Goal: Complete application form: Complete application form

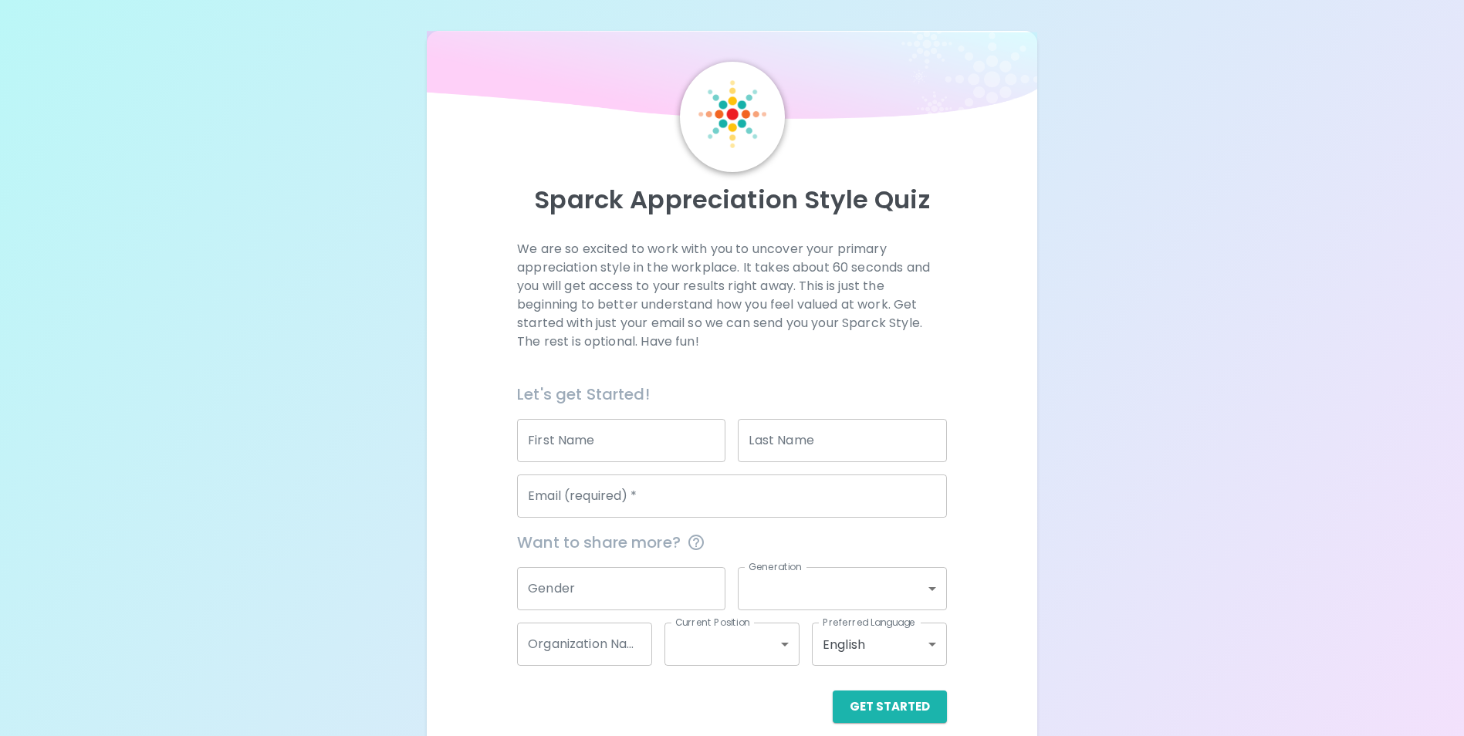
click at [574, 417] on div "First Name First Name" at bounding box center [615, 435] width 221 height 56
click at [573, 432] on input "First Name" at bounding box center [621, 440] width 208 height 43
type input "[PERSON_NAME]"
type input "[EMAIL_ADDRESS][DOMAIN_NAME]"
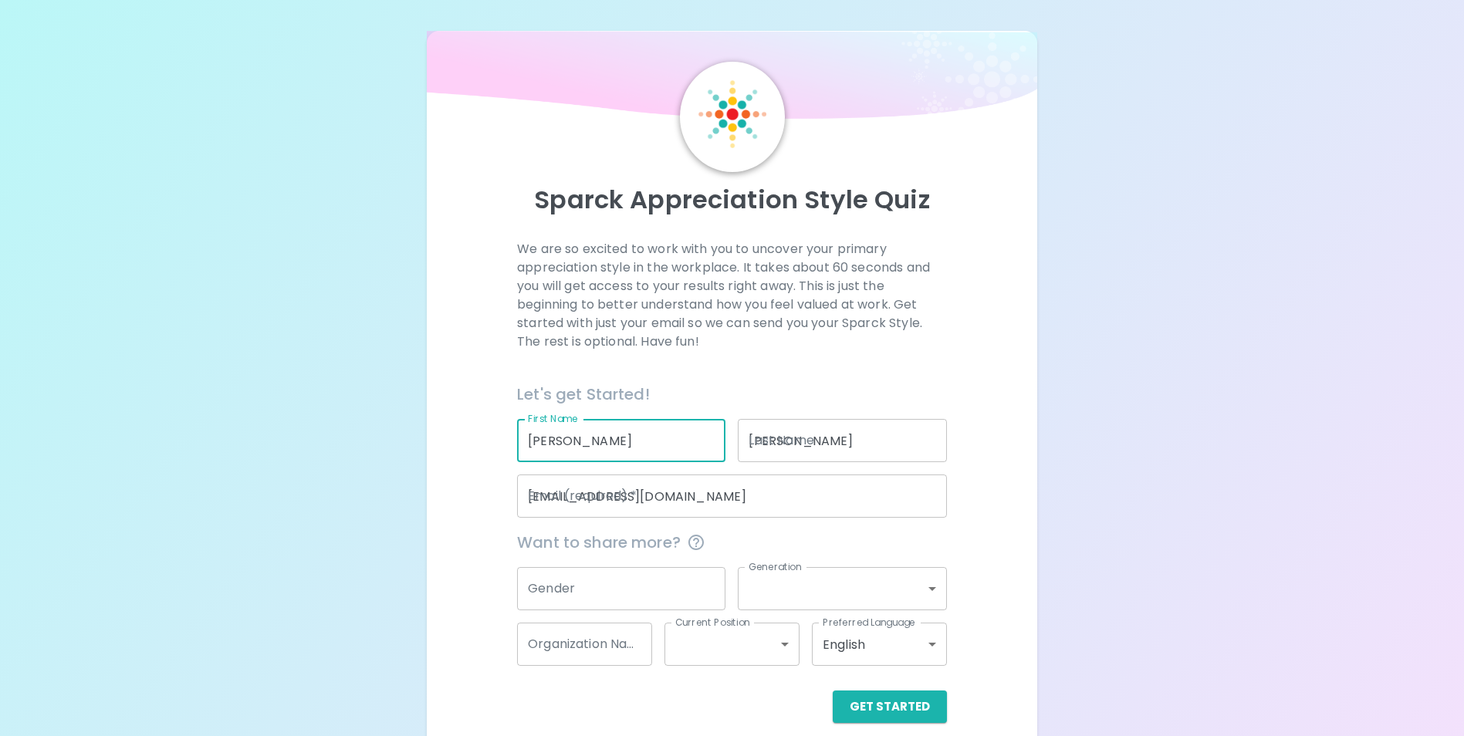
type input "[GEOGRAPHIC_DATA]"
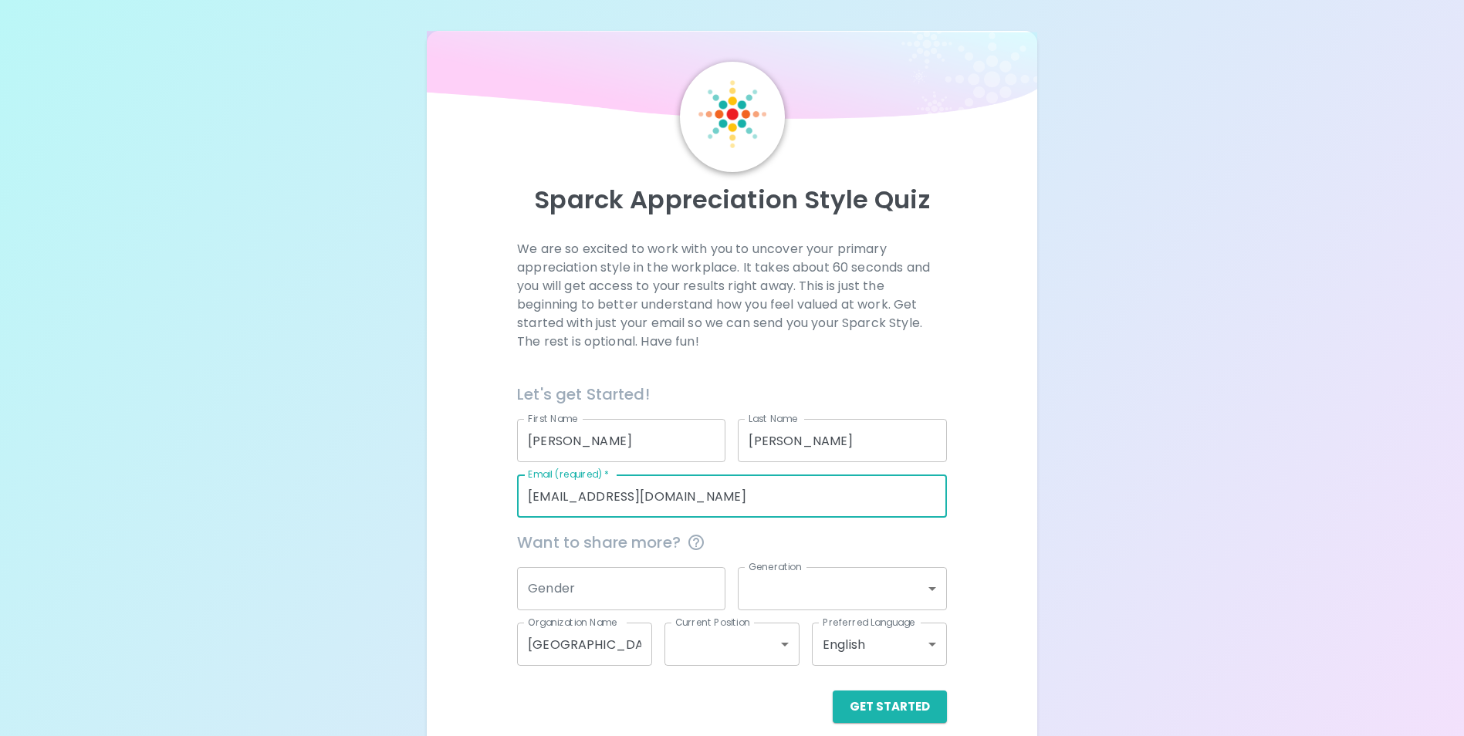
click at [560, 491] on input "[EMAIL_ADDRESS][DOMAIN_NAME]" at bounding box center [732, 496] width 430 height 43
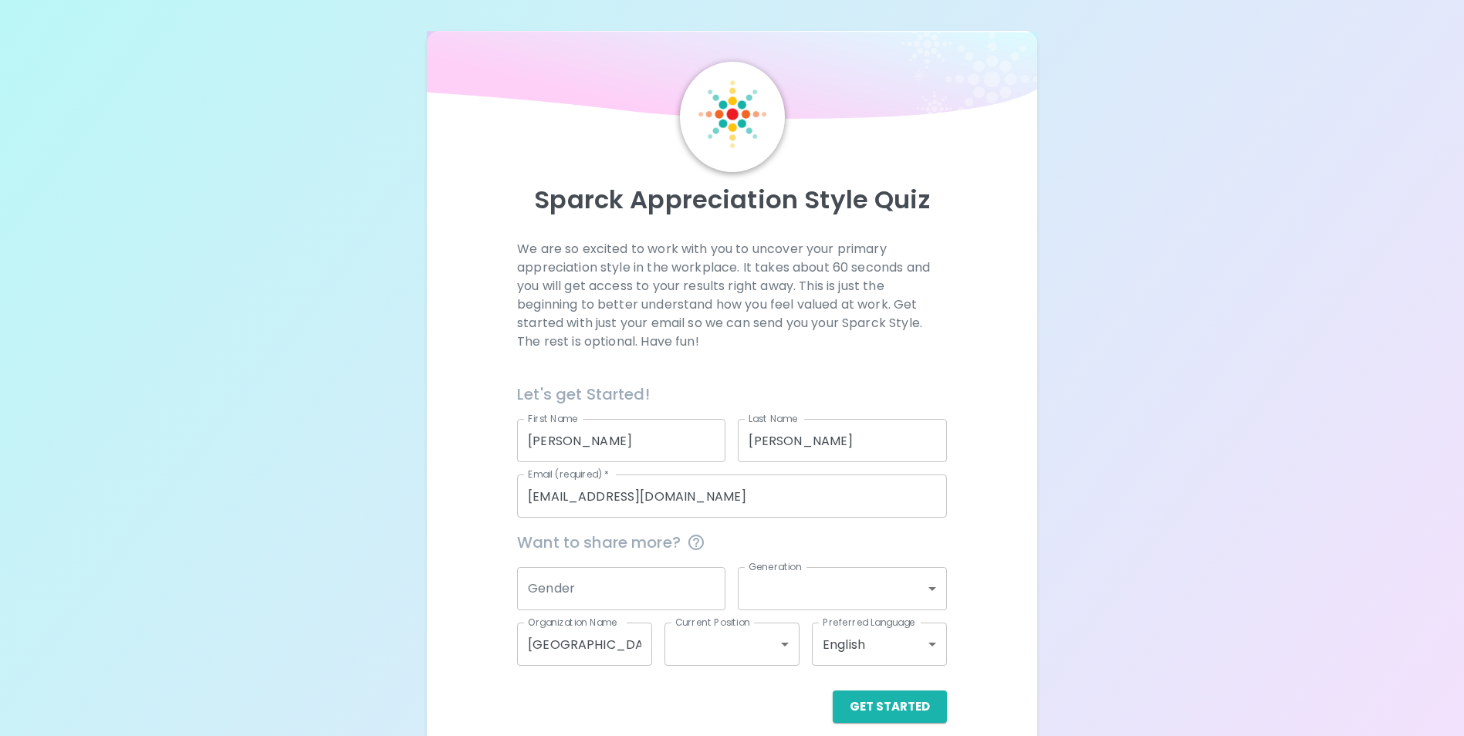
click at [452, 535] on div "We are so excited to work with you to uncover your primary appreciation style i…" at bounding box center [731, 481] width 573 height 483
click at [553, 576] on div "Gender Gender" at bounding box center [621, 588] width 208 height 43
type input "[DEMOGRAPHIC_DATA]"
click at [785, 594] on body "Sparck Appreciation Style Quiz We are so excited to work with you to uncover yo…" at bounding box center [732, 377] width 1464 height 754
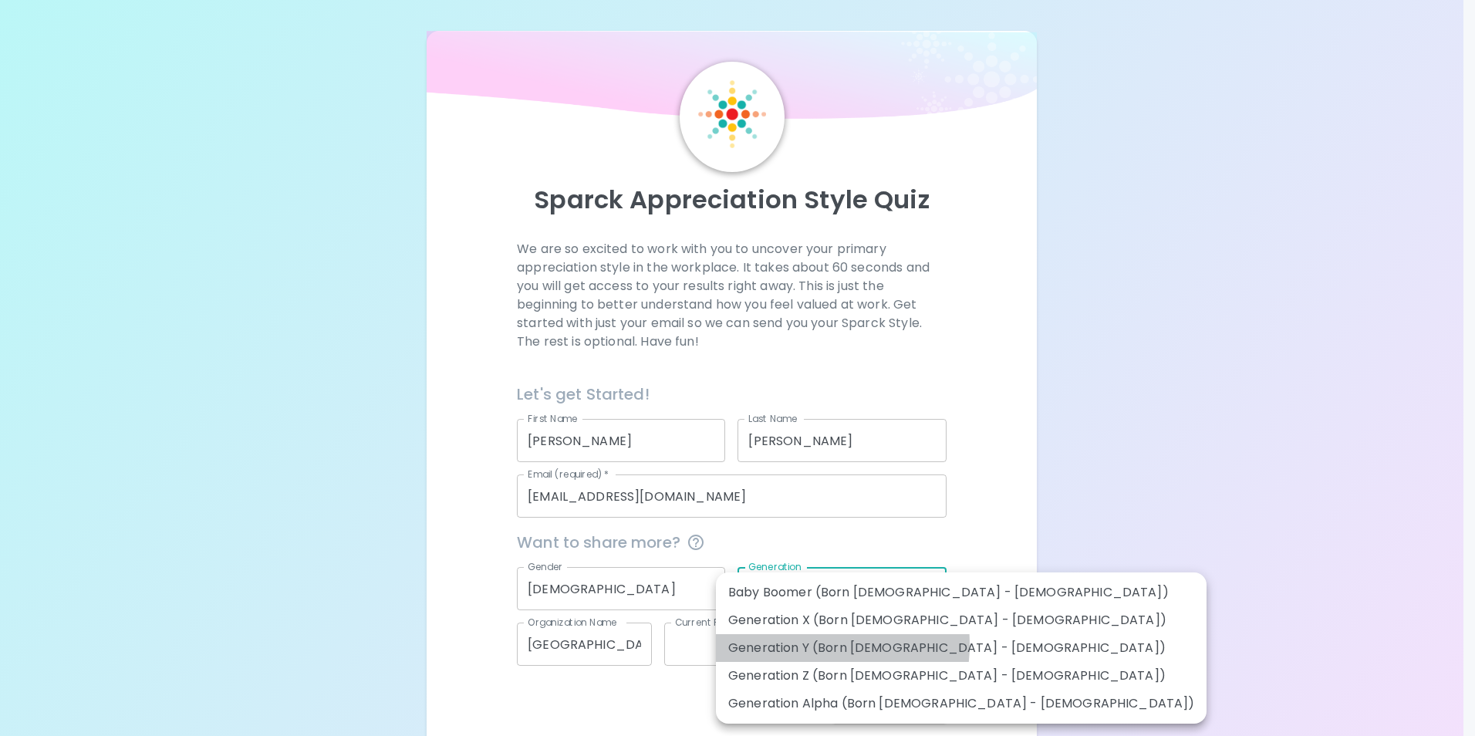
click at [796, 644] on li "Generation Y (Born [DEMOGRAPHIC_DATA] - [DEMOGRAPHIC_DATA])" at bounding box center [961, 648] width 491 height 28
type input "generation_y"
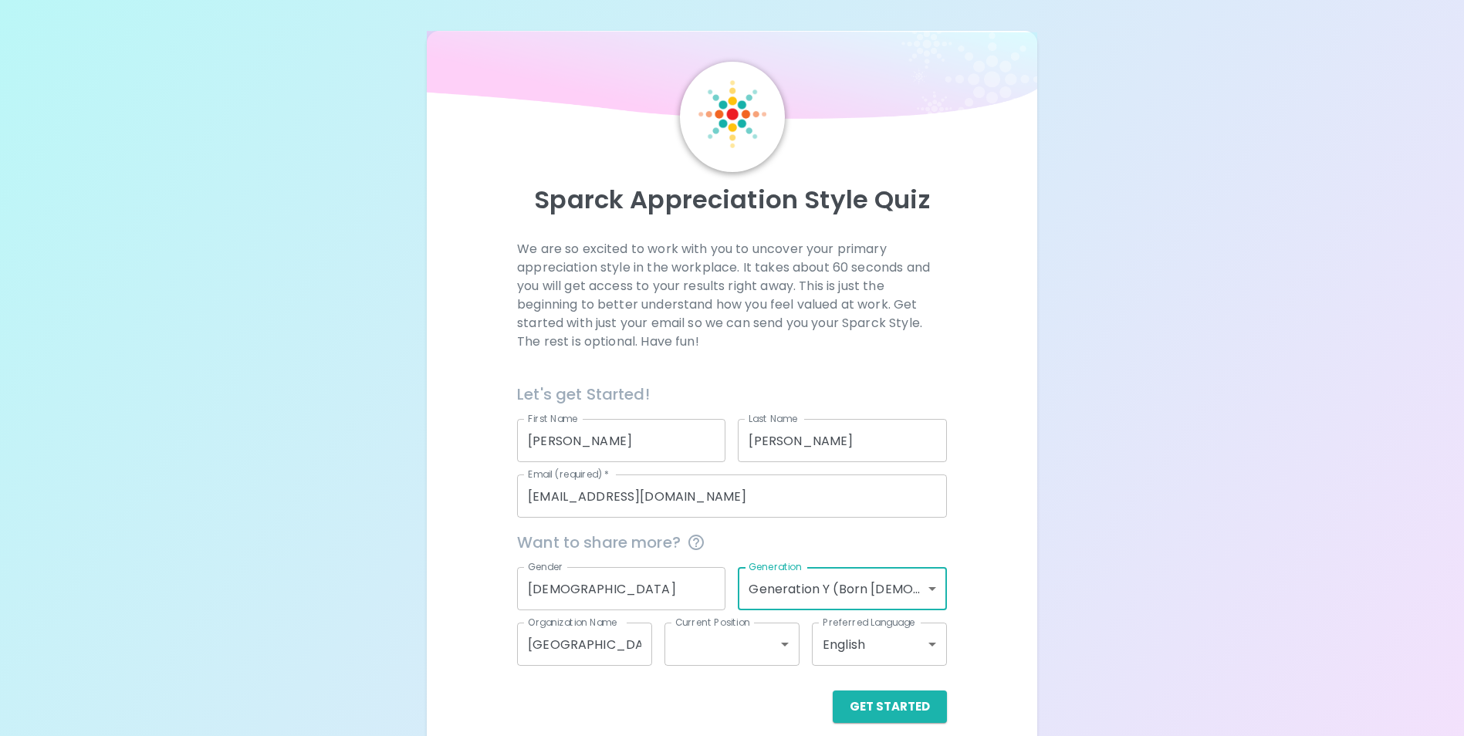
click at [704, 654] on body "Sparck Appreciation Style Quiz We are so excited to work with you to uncover yo…" at bounding box center [732, 377] width 1464 height 754
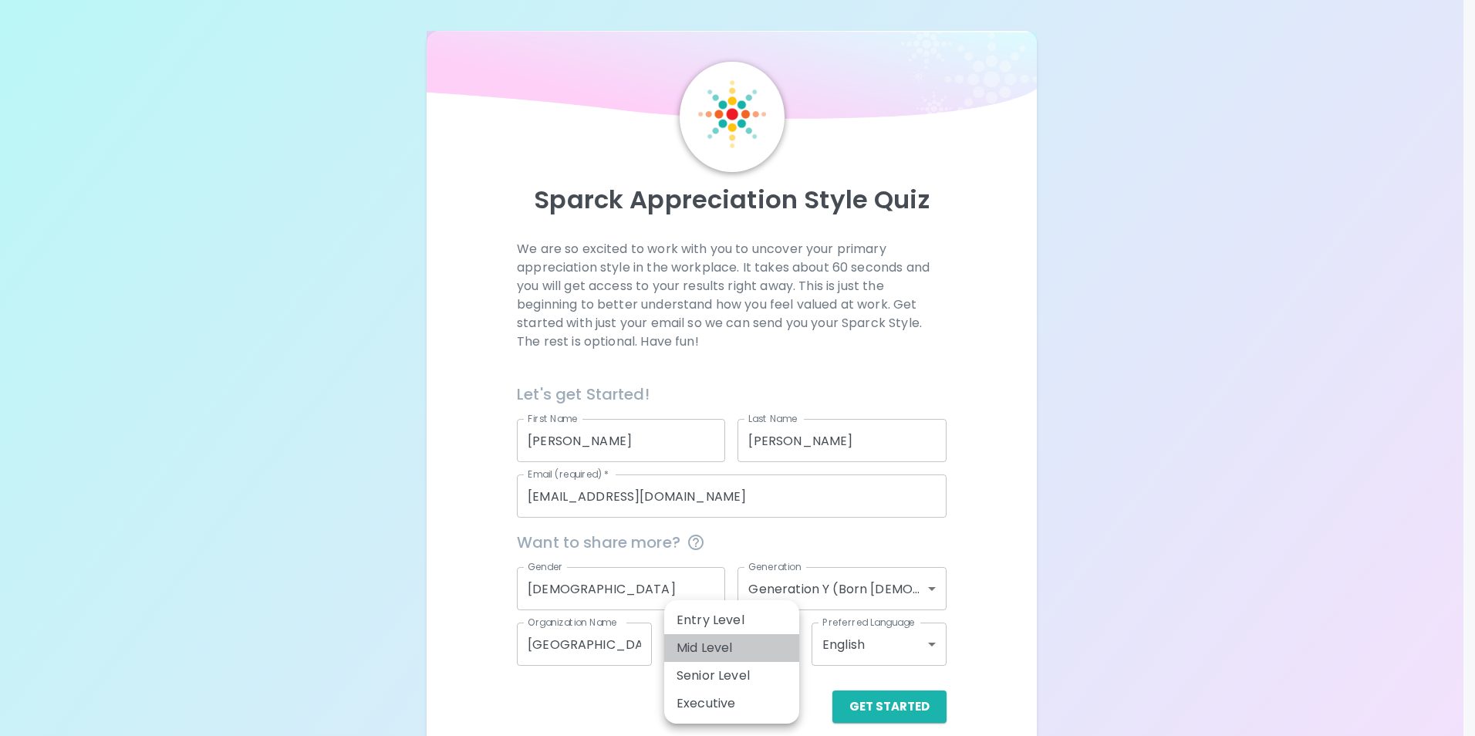
click at [719, 652] on li "Mid Level" at bounding box center [731, 648] width 135 height 28
type input "mid_level"
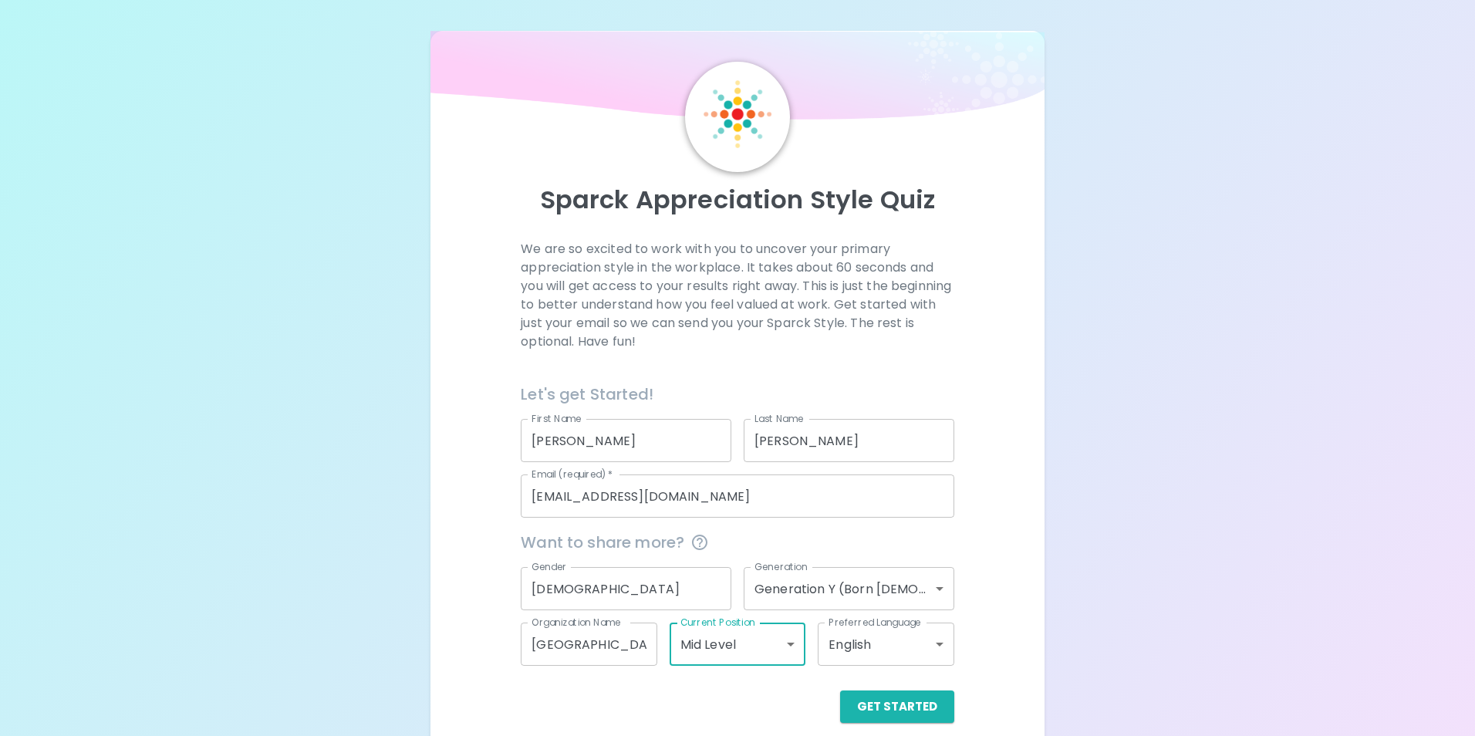
click at [725, 651] on body "Sparck Appreciation Style Quiz We are so excited to work with you to uncover yo…" at bounding box center [737, 377] width 1475 height 754
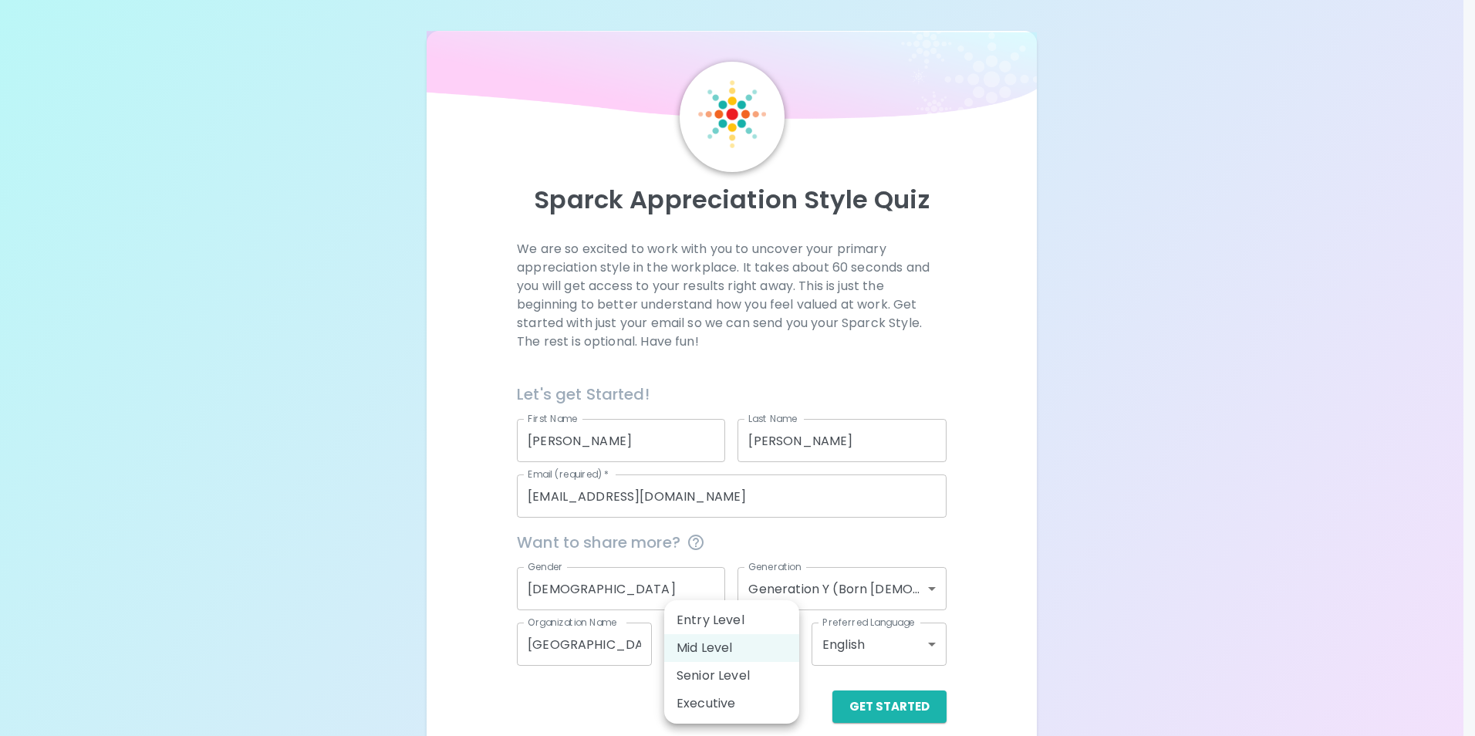
click at [725, 651] on li "Mid Level" at bounding box center [731, 648] width 135 height 28
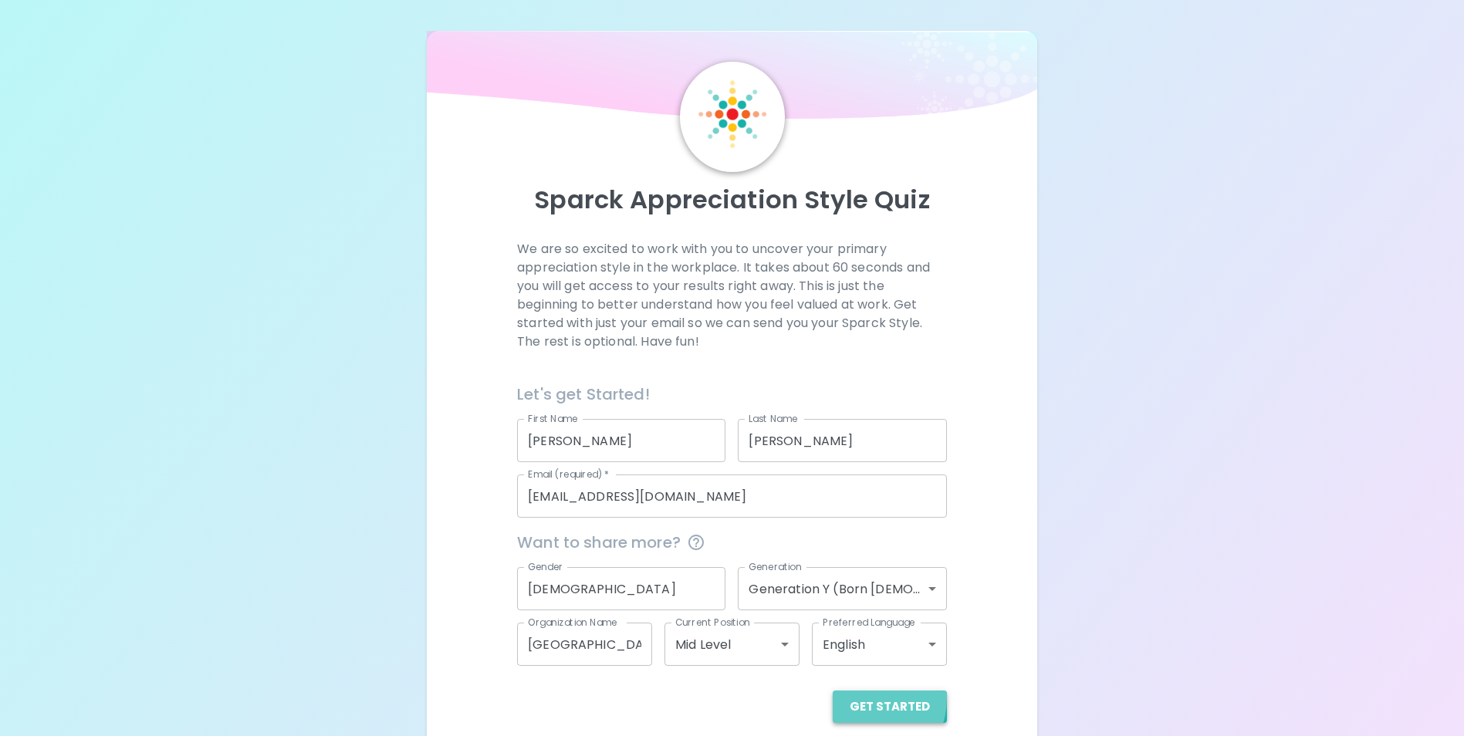
click at [860, 698] on button "Get Started" at bounding box center [890, 707] width 114 height 32
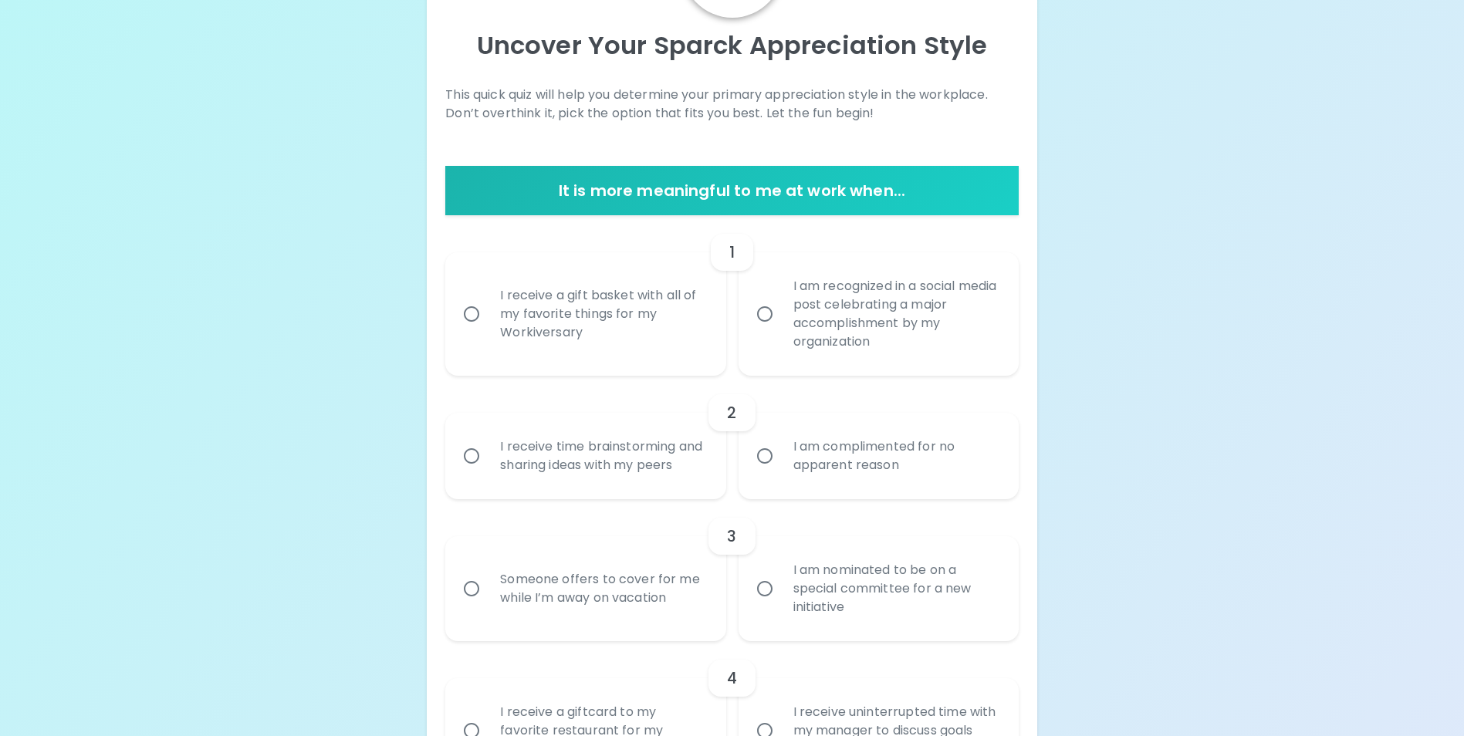
scroll to position [231, 0]
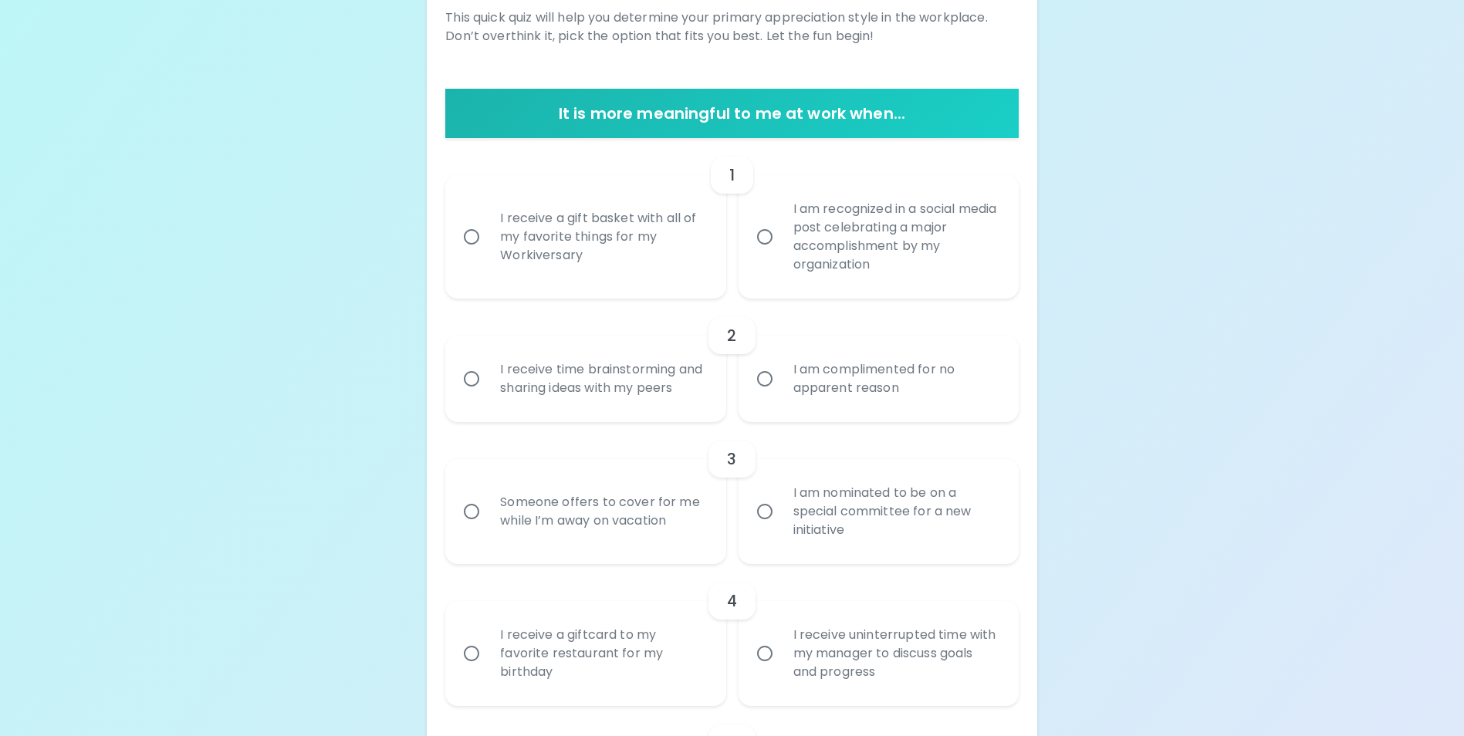
click at [553, 540] on div "Someone offers to cover for me while I’m away on vacation" at bounding box center [602, 512] width 229 height 74
click at [488, 528] on input "Someone offers to cover for me while I’m away on vacation" at bounding box center [471, 511] width 32 height 32
radio input "true"
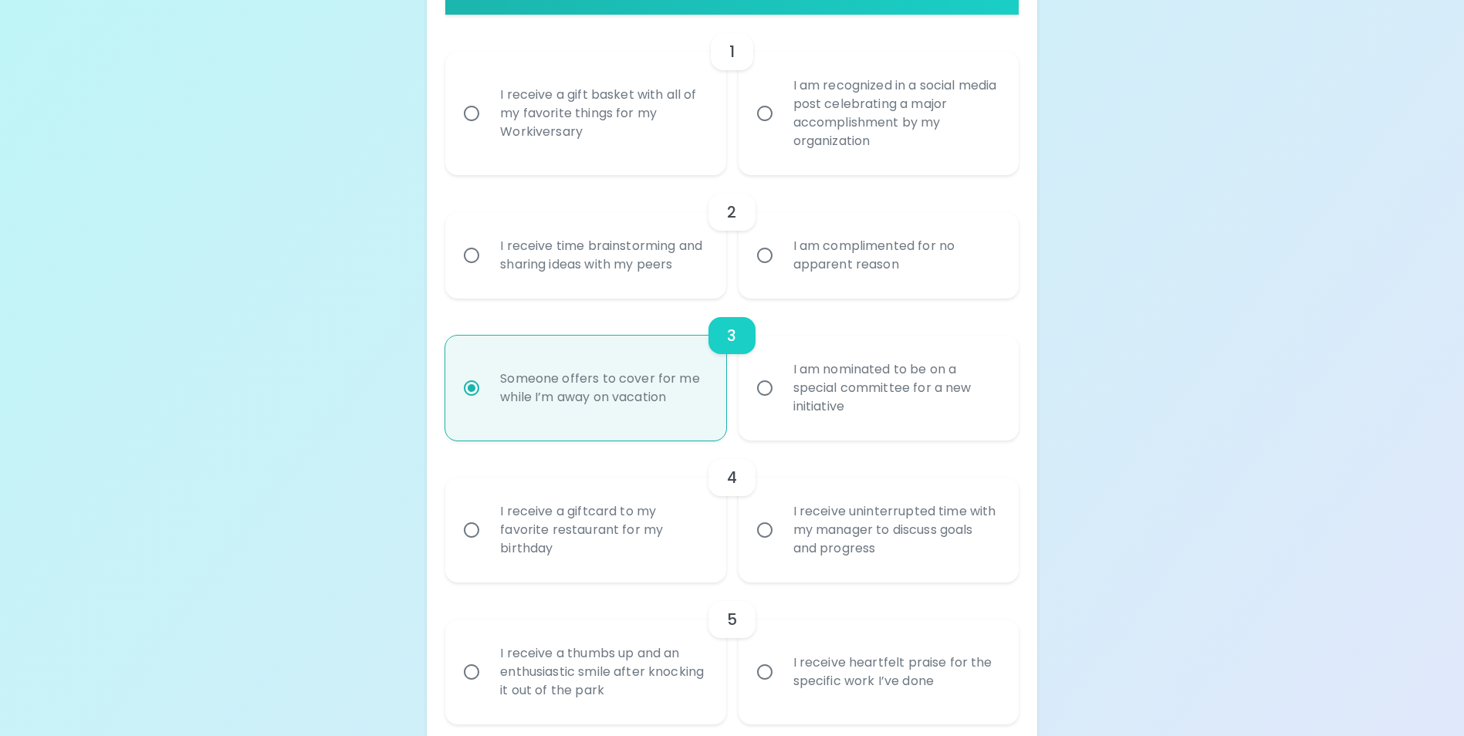
click at [665, 573] on div "I receive a giftcard to my favorite restaurant for my birthday" at bounding box center [602, 530] width 229 height 93
click at [488, 546] on input "I receive a giftcard to my favorite restaurant for my birthday" at bounding box center [471, 530] width 32 height 32
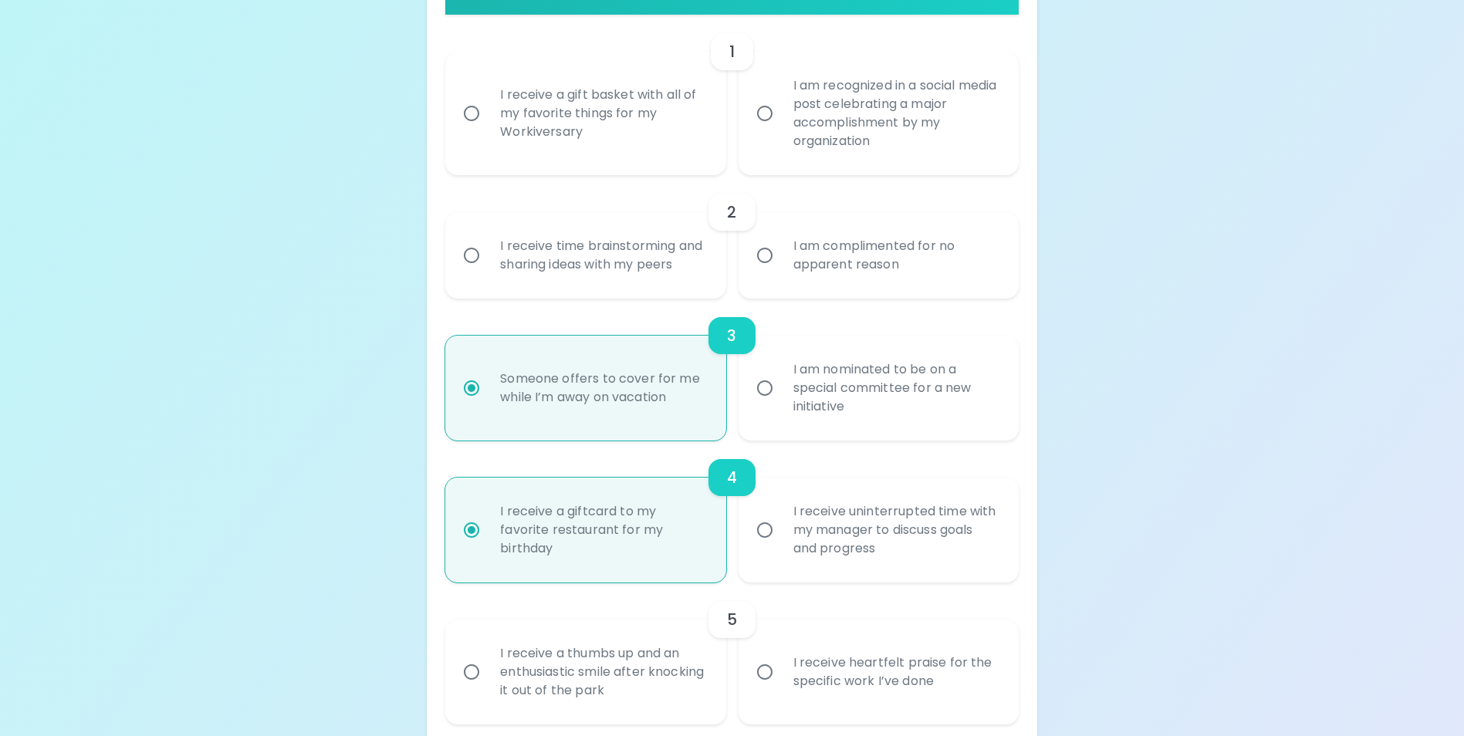
scroll to position [478, 0]
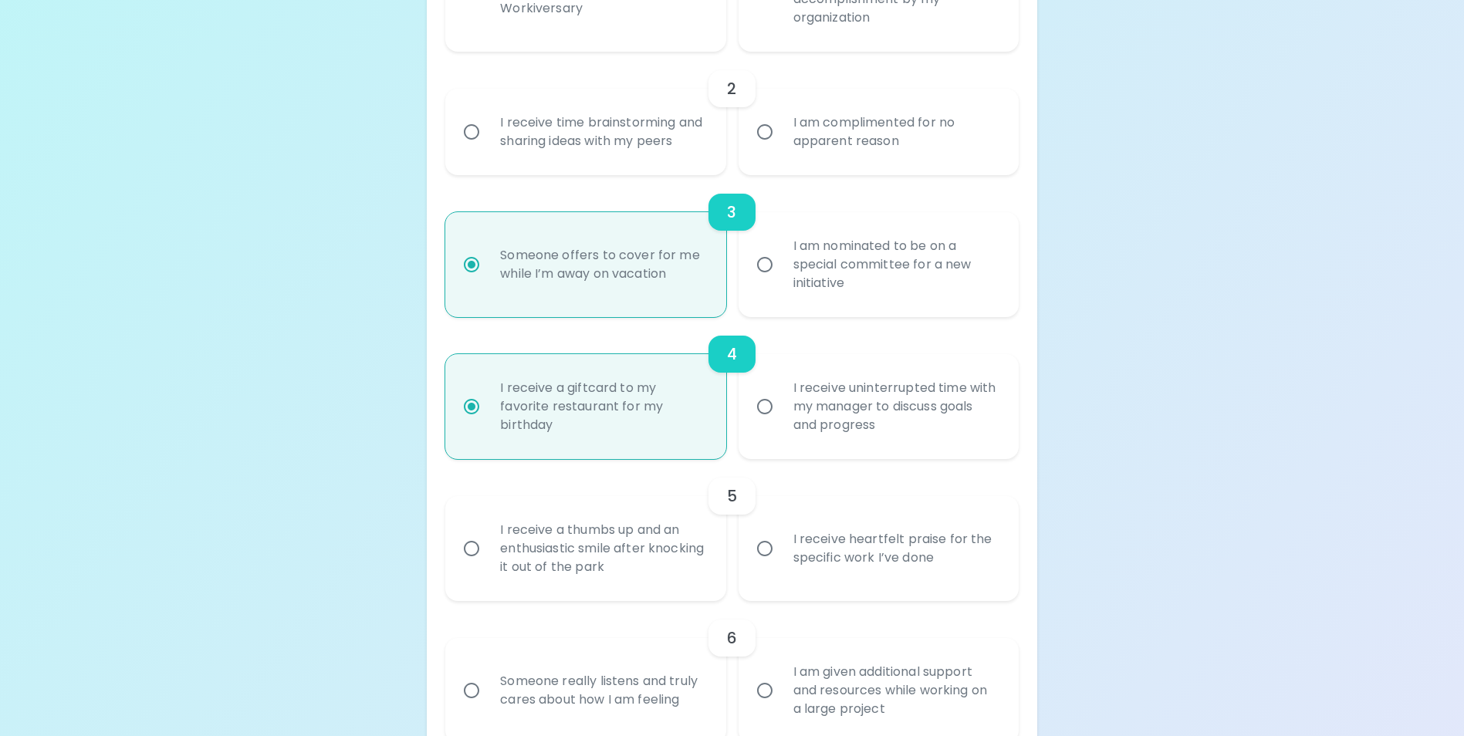
radio input "true"
click at [847, 586] on div "I receive heartfelt praise for the specific work I’ve done" at bounding box center [895, 549] width 229 height 74
click at [781, 565] on input "I receive heartfelt praise for the specific work I’ve done" at bounding box center [765, 548] width 32 height 32
radio input "false"
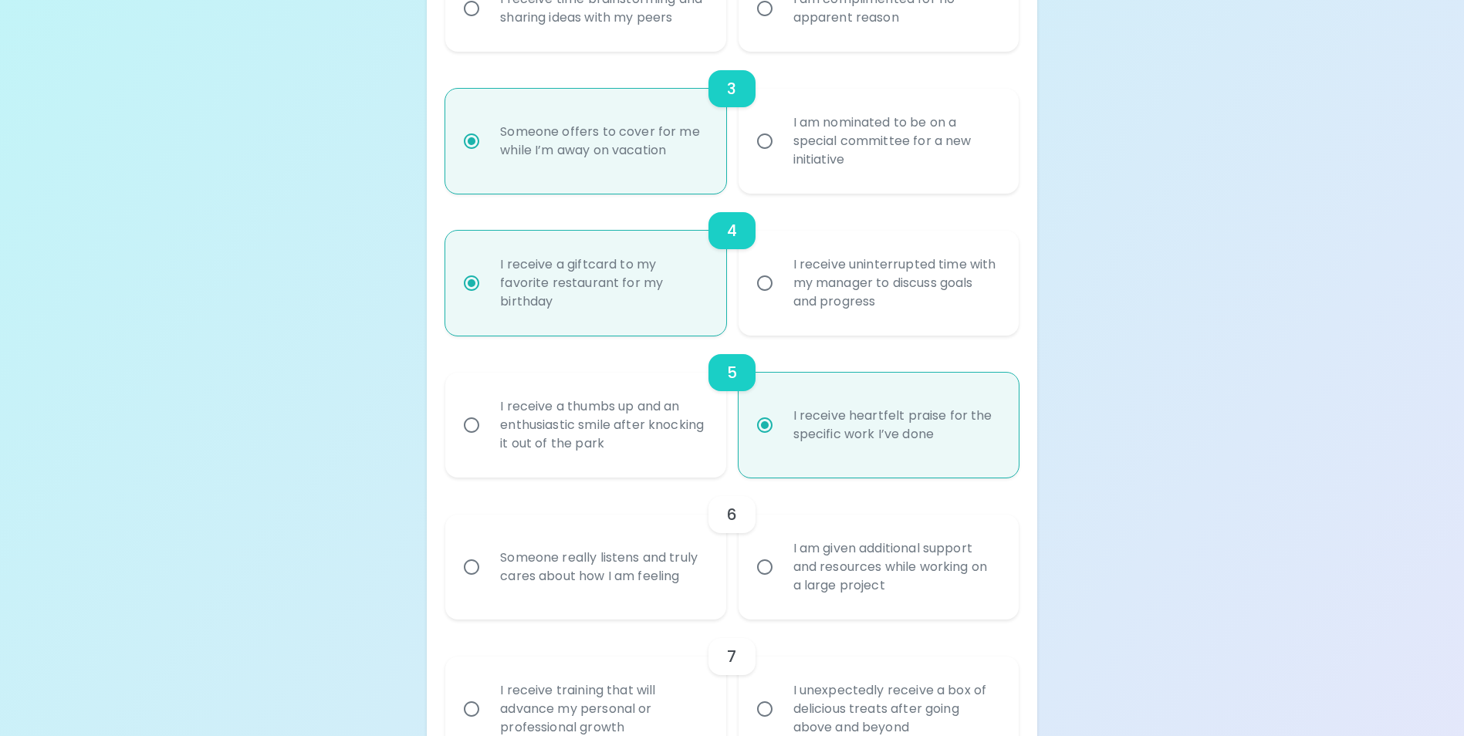
radio input "true"
click at [582, 604] on div "Someone really listens and truly cares about how I am feeling" at bounding box center [602, 567] width 229 height 74
click at [488, 583] on input "Someone really listens and truly cares about how I am feeling" at bounding box center [471, 567] width 32 height 32
radio input "false"
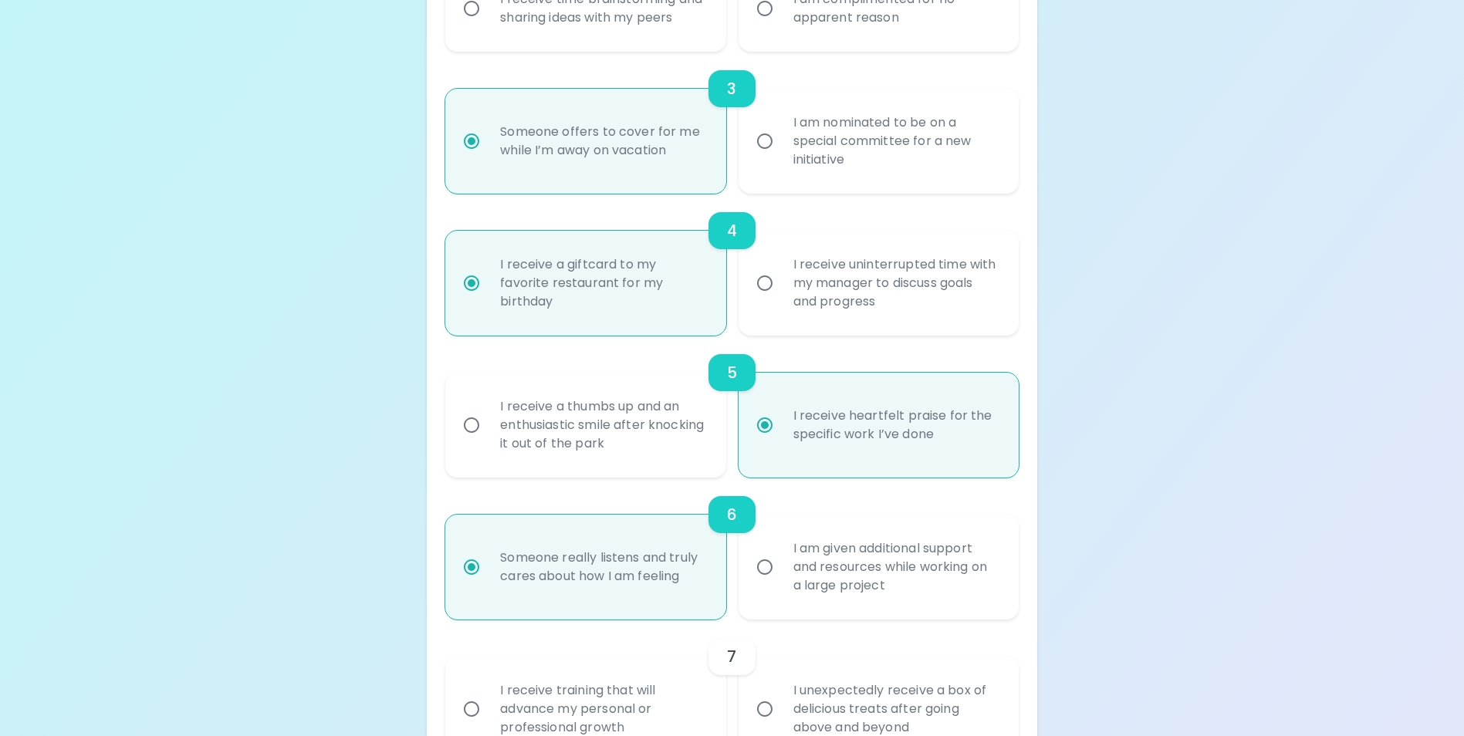
scroll to position [725, 0]
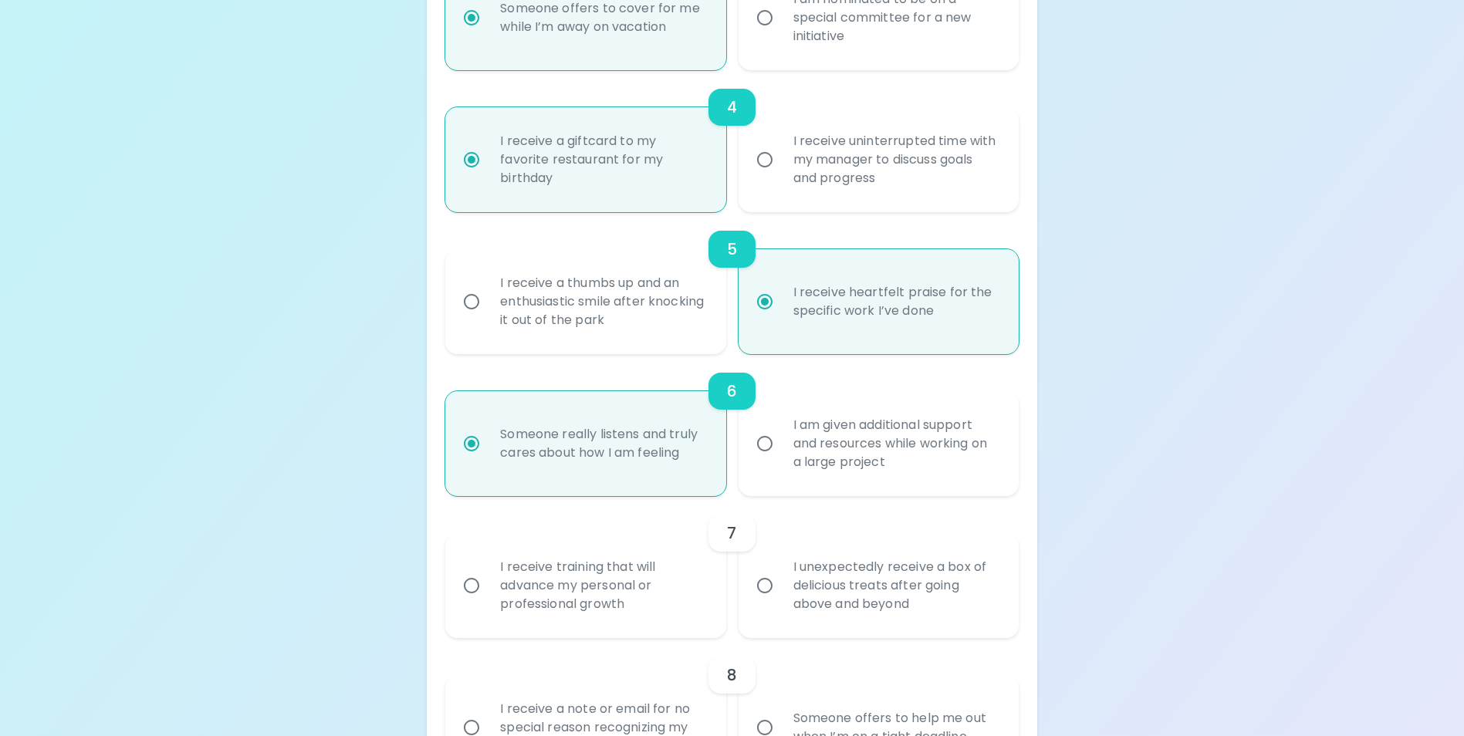
radio input "true"
click at [670, 607] on div "I receive training that will advance my personal or professional growth" at bounding box center [602, 585] width 229 height 93
click at [488, 602] on input "I receive training that will advance my personal or professional growth" at bounding box center [471, 585] width 32 height 32
radio input "false"
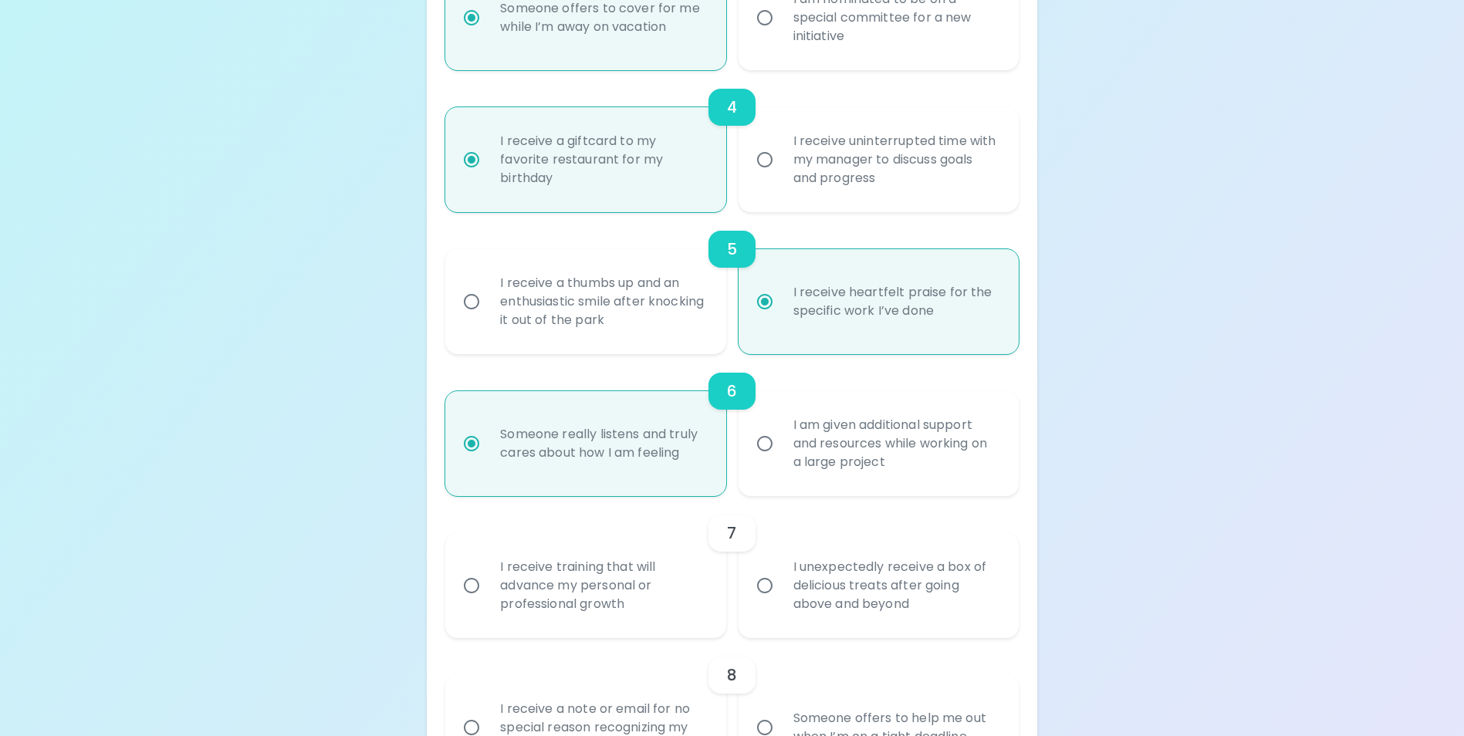
radio input "false"
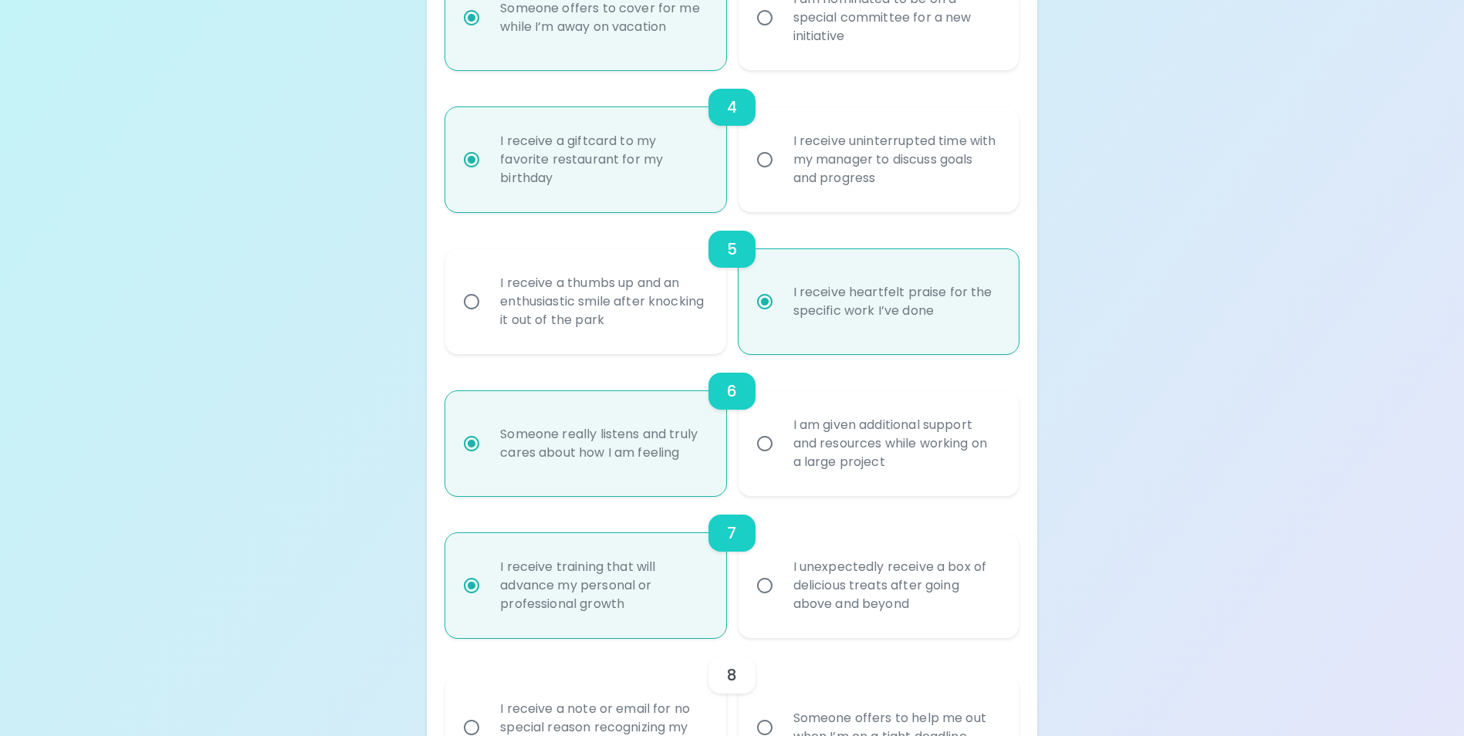
scroll to position [849, 0]
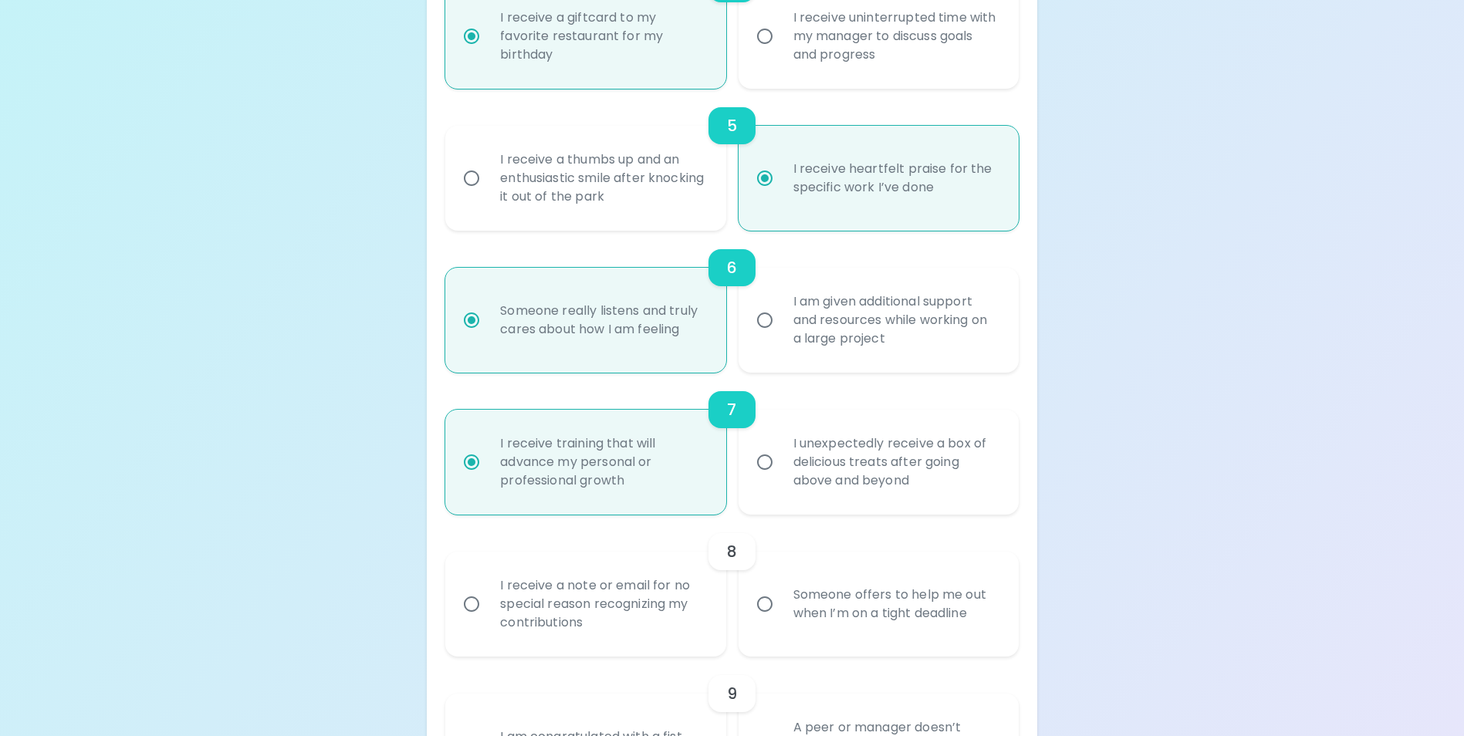
radio input "true"
click at [831, 638] on div "Someone offers to help me out when I’m on a tight deadline" at bounding box center [895, 604] width 229 height 74
click at [781, 620] on input "Someone offers to help me out when I’m on a tight deadline" at bounding box center [765, 604] width 32 height 32
radio input "false"
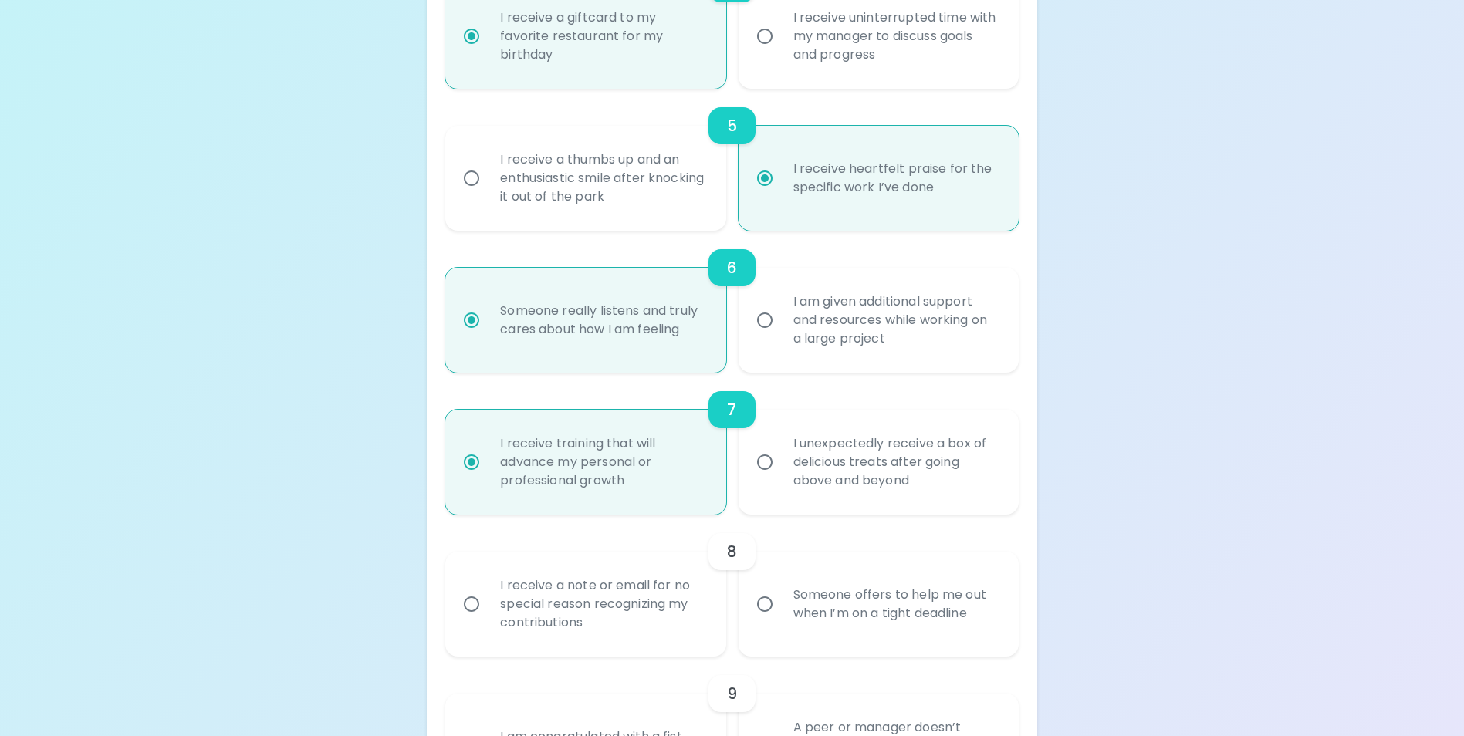
radio input "false"
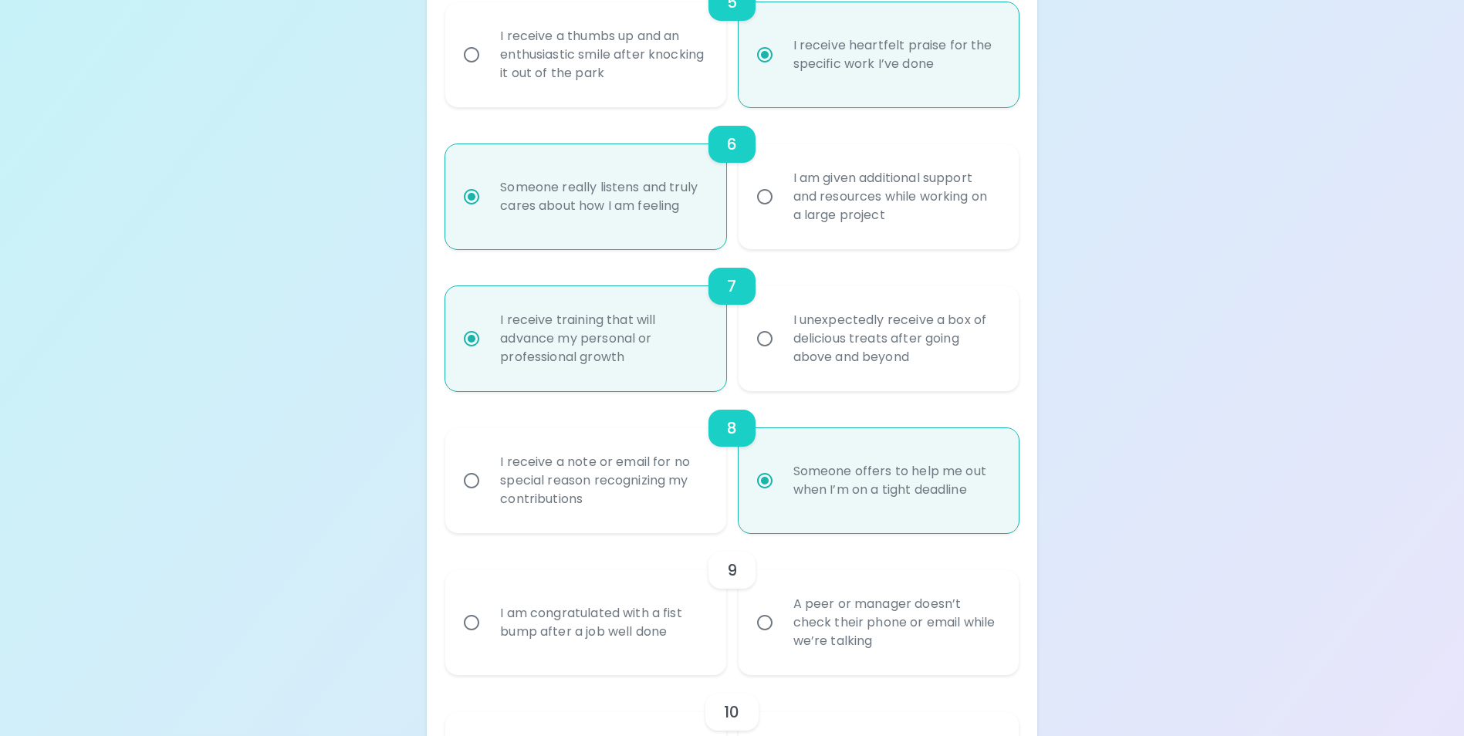
radio input "true"
click at [863, 664] on div "A peer or manager doesn’t check their phone or email while we’re talking" at bounding box center [895, 622] width 229 height 93
click at [781, 639] on input "A peer or manager doesn’t check their phone or email while we’re talking" at bounding box center [765, 623] width 32 height 32
radio input "false"
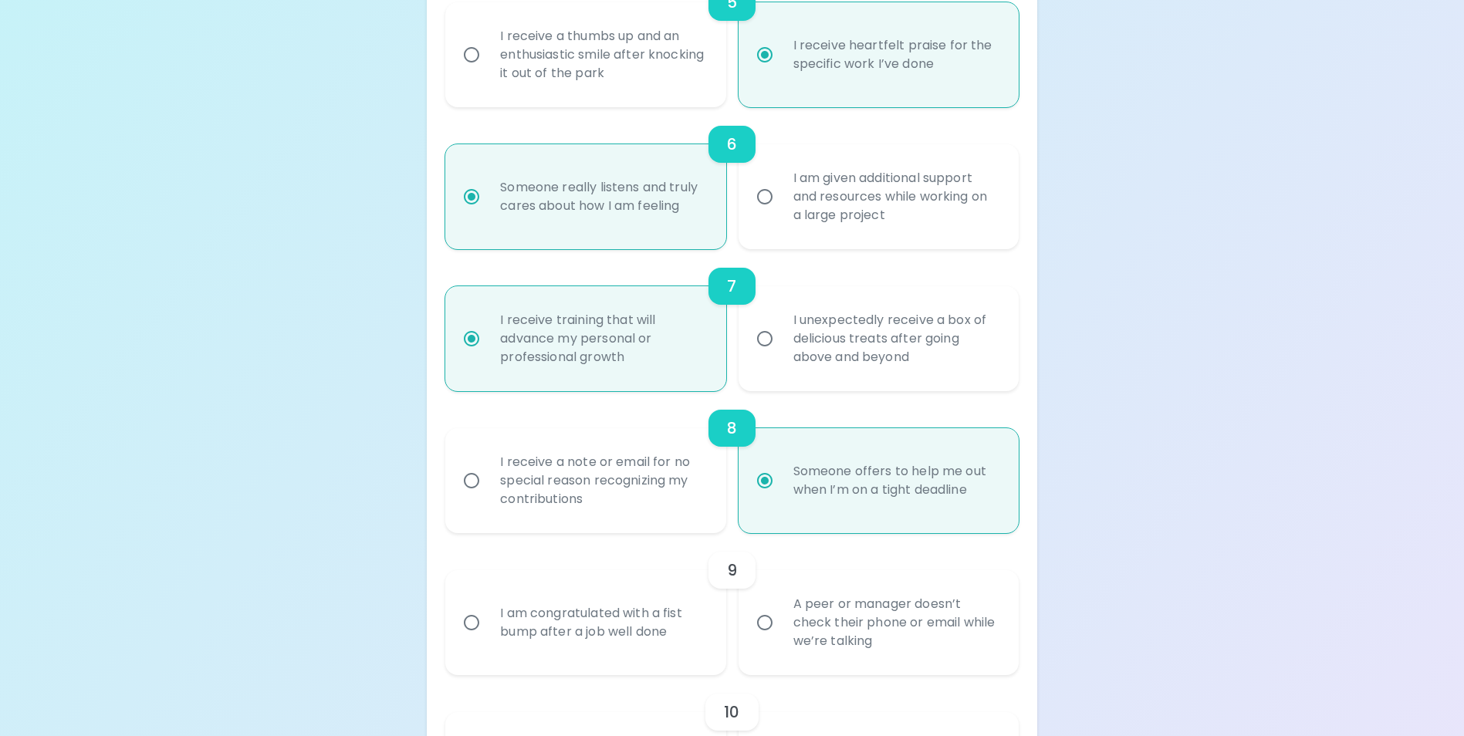
radio input "false"
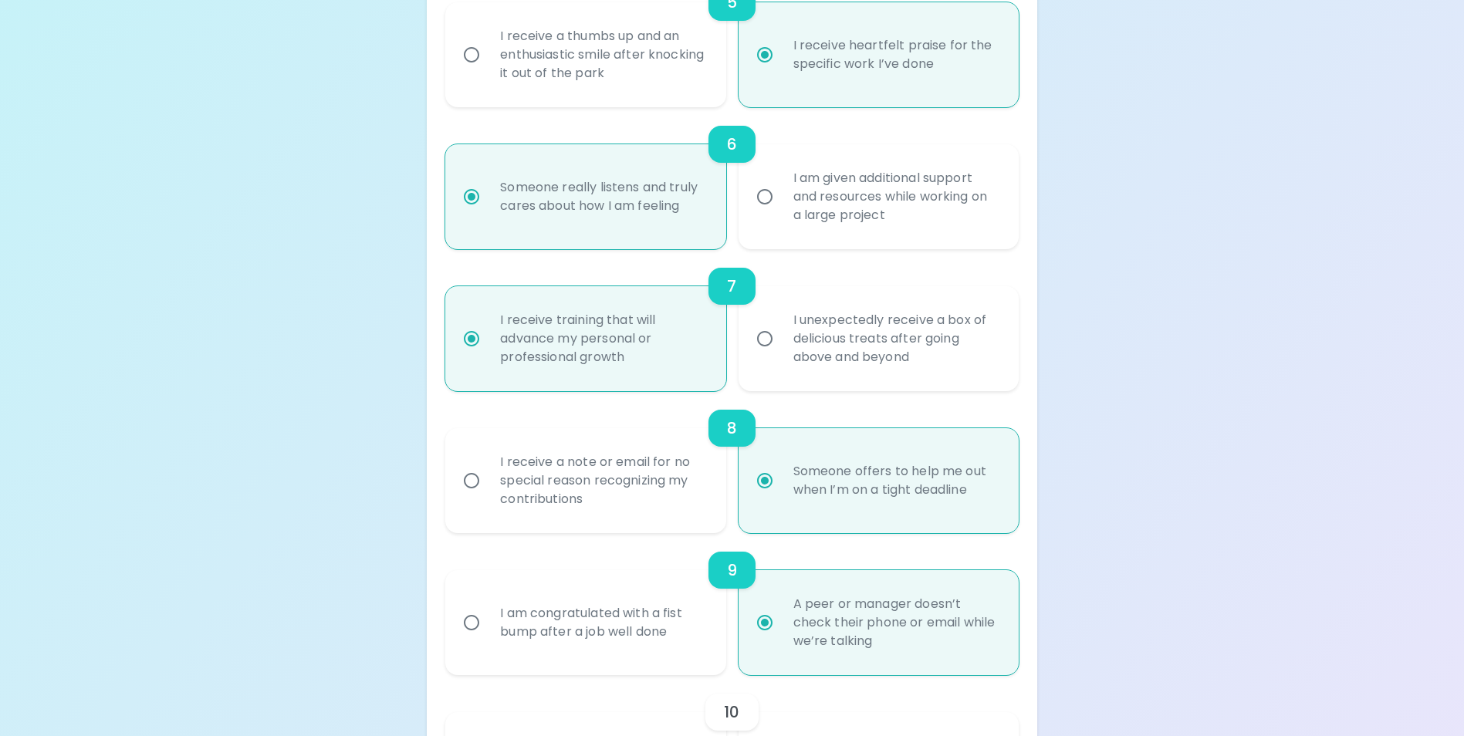
scroll to position [1096, 0]
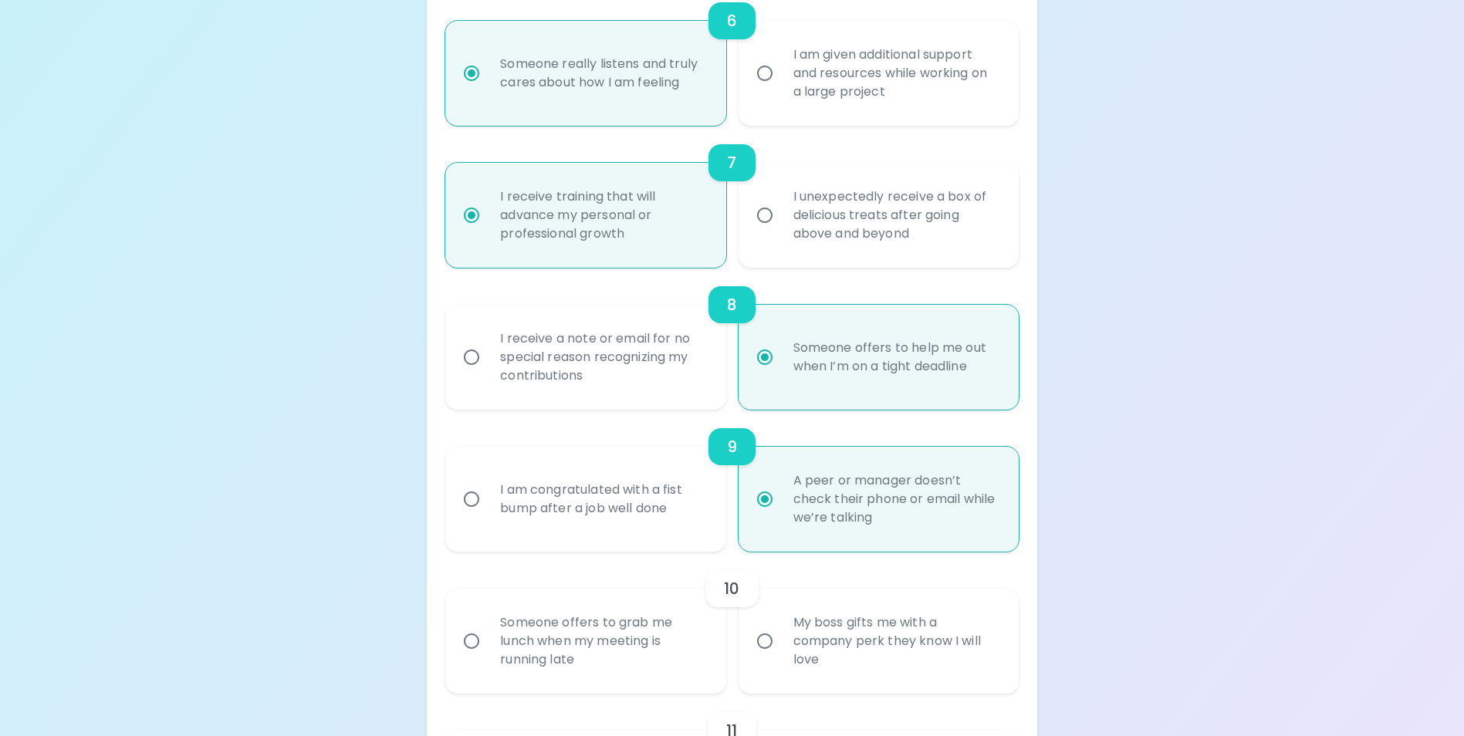
radio input "true"
click at [602, 671] on div "Someone offers to grab me lunch when my meeting is running late" at bounding box center [602, 641] width 229 height 93
click at [488, 657] on input "Someone offers to grab me lunch when my meeting is running late" at bounding box center [471, 641] width 32 height 32
radio input "false"
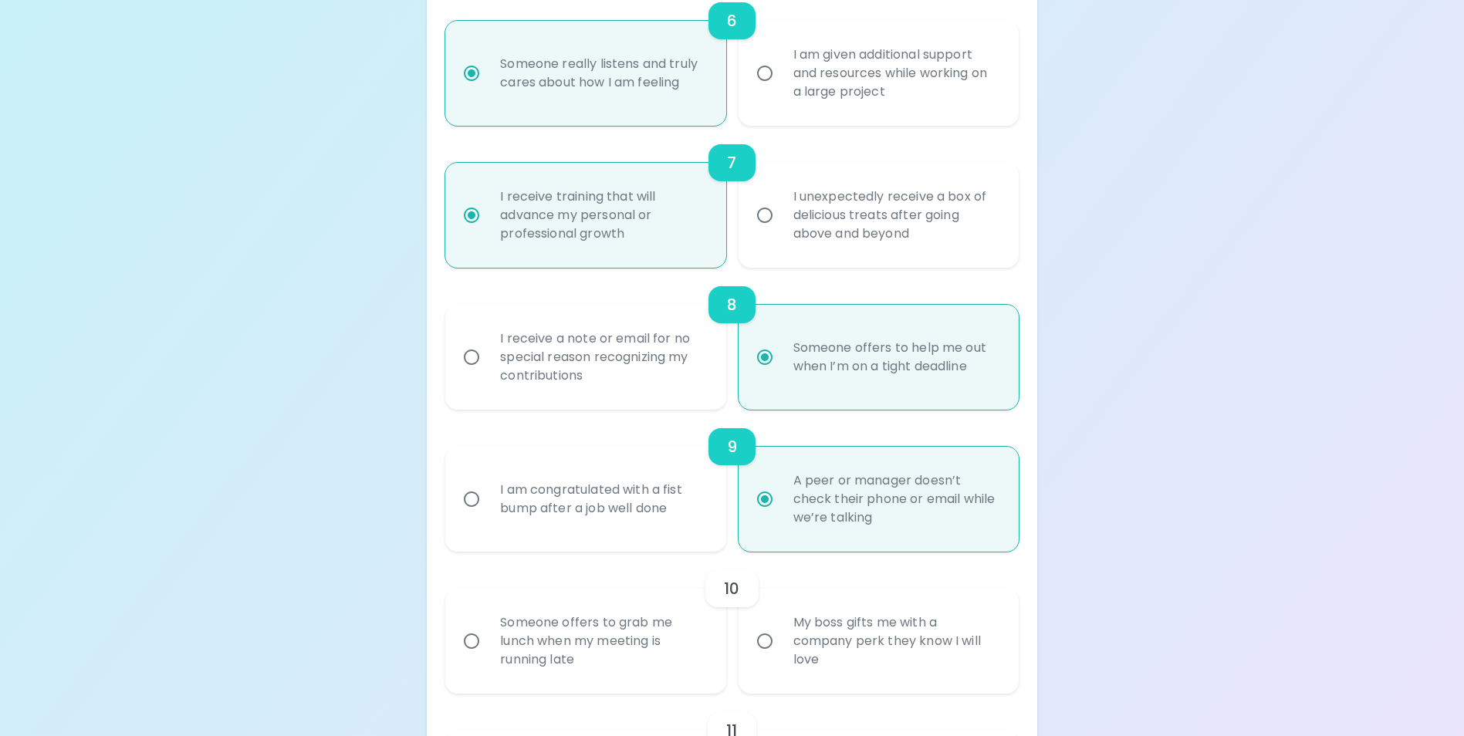
radio input "false"
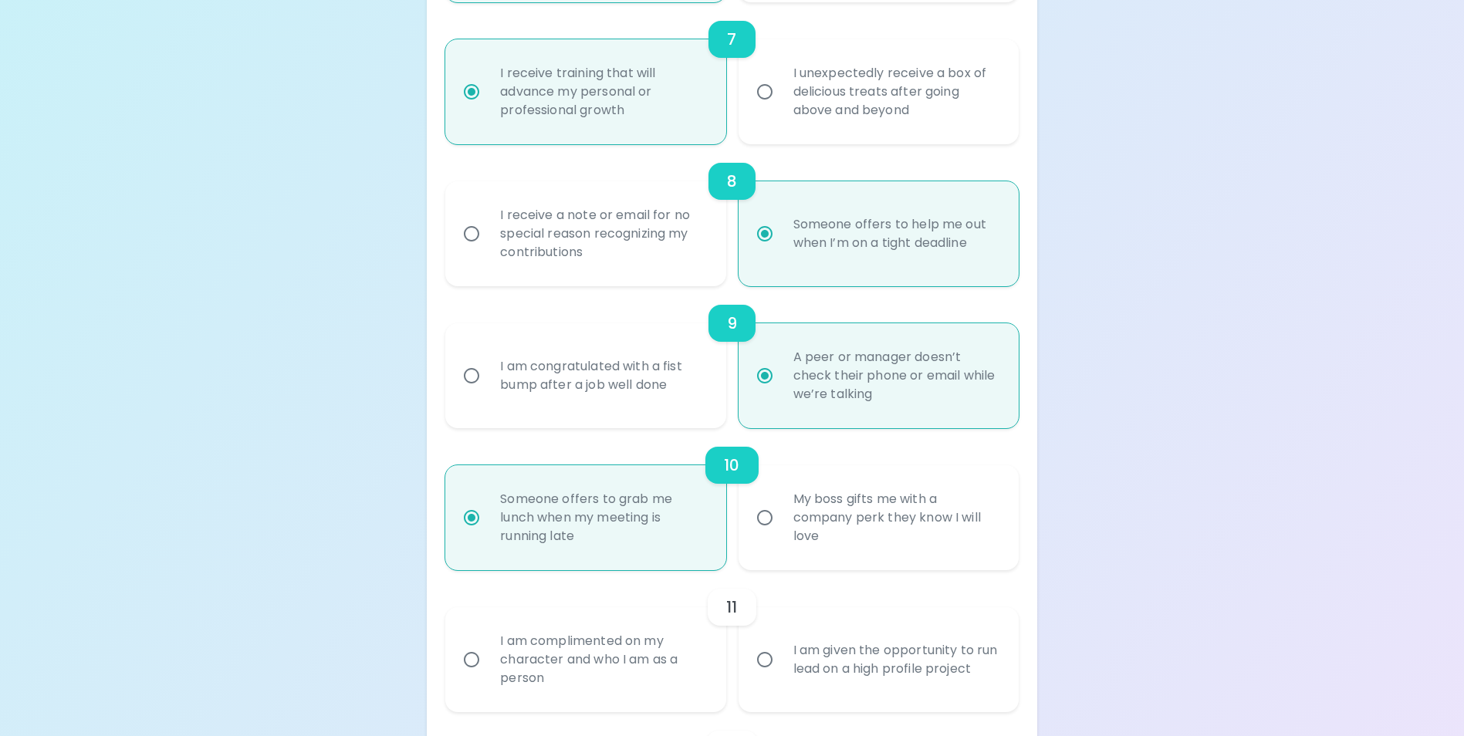
radio input "true"
click at [572, 681] on div "I am complimented on my character and who I am as a person" at bounding box center [602, 659] width 229 height 93
click at [488, 676] on input "I am complimented on my character and who I am as a person" at bounding box center [471, 660] width 32 height 32
radio input "false"
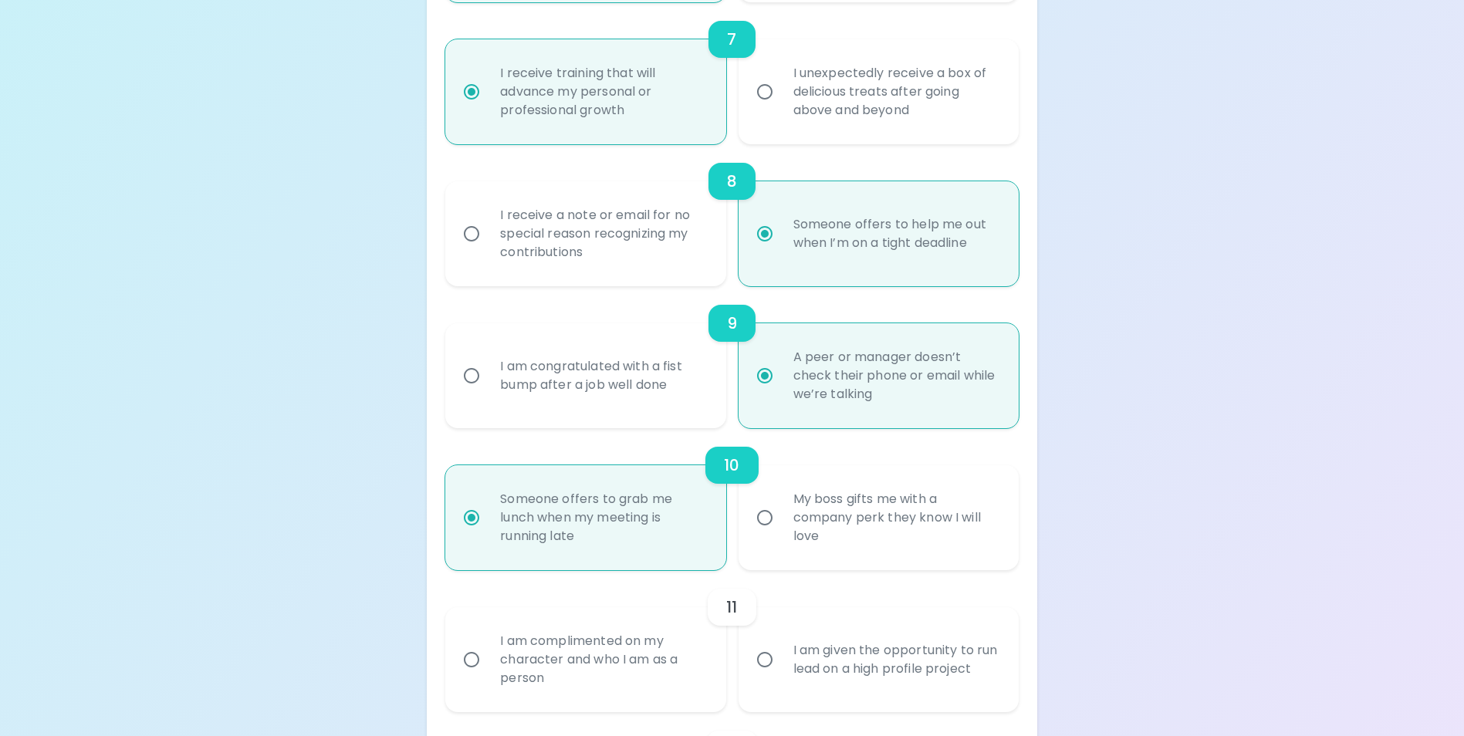
radio input "false"
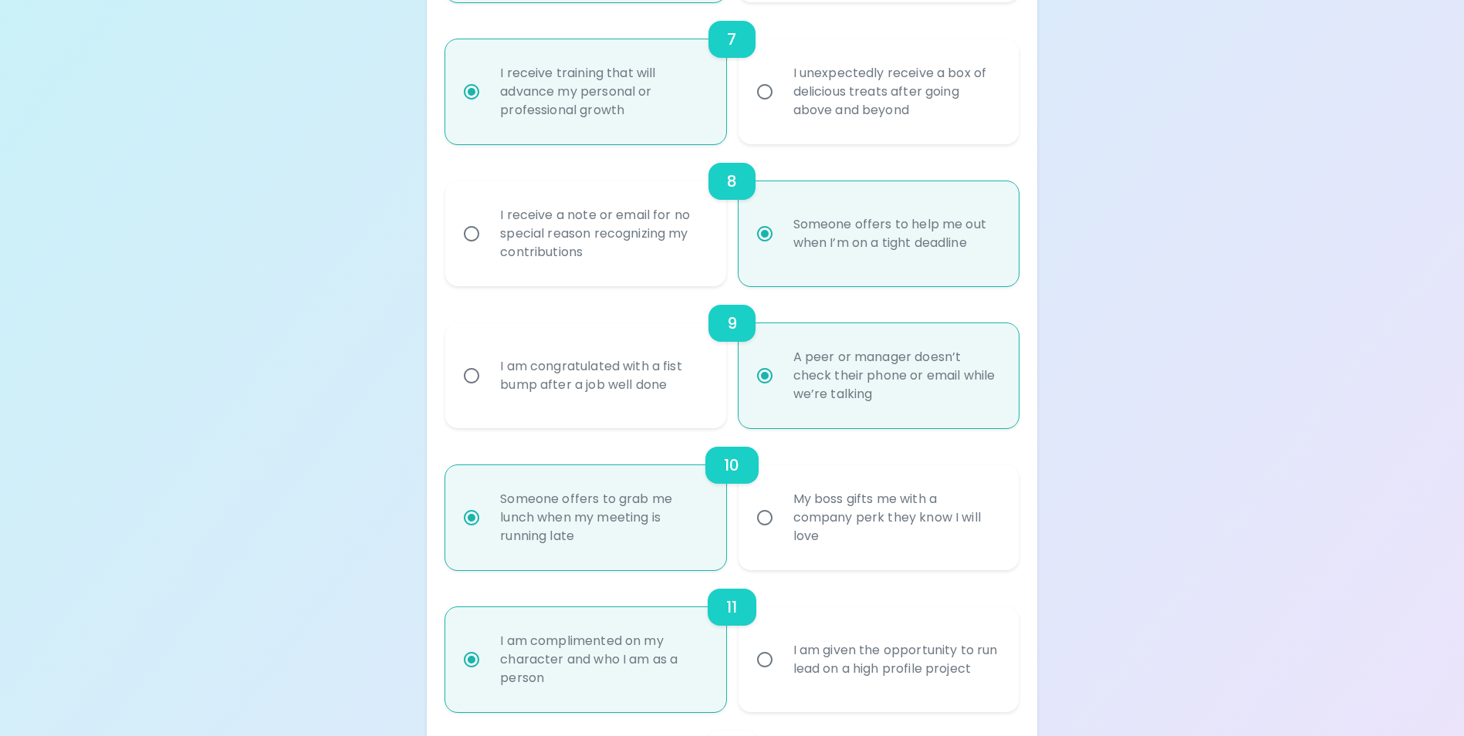
scroll to position [1343, 0]
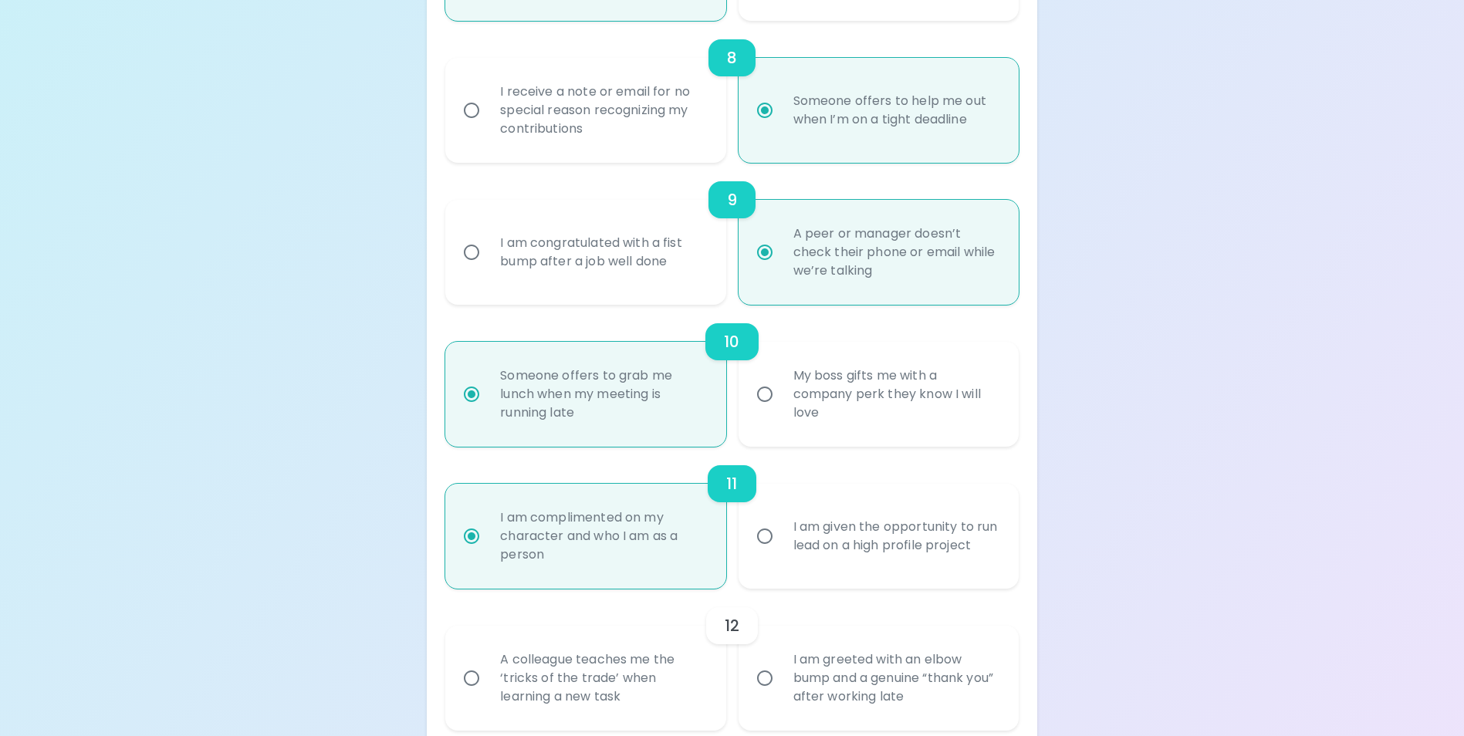
radio input "true"
click at [634, 684] on div "A colleague teaches me the ‘tricks of the trade’ when learning a new task" at bounding box center [602, 678] width 229 height 93
click at [488, 684] on input "A colleague teaches me the ‘tricks of the trade’ when learning a new task" at bounding box center [471, 678] width 32 height 32
radio input "false"
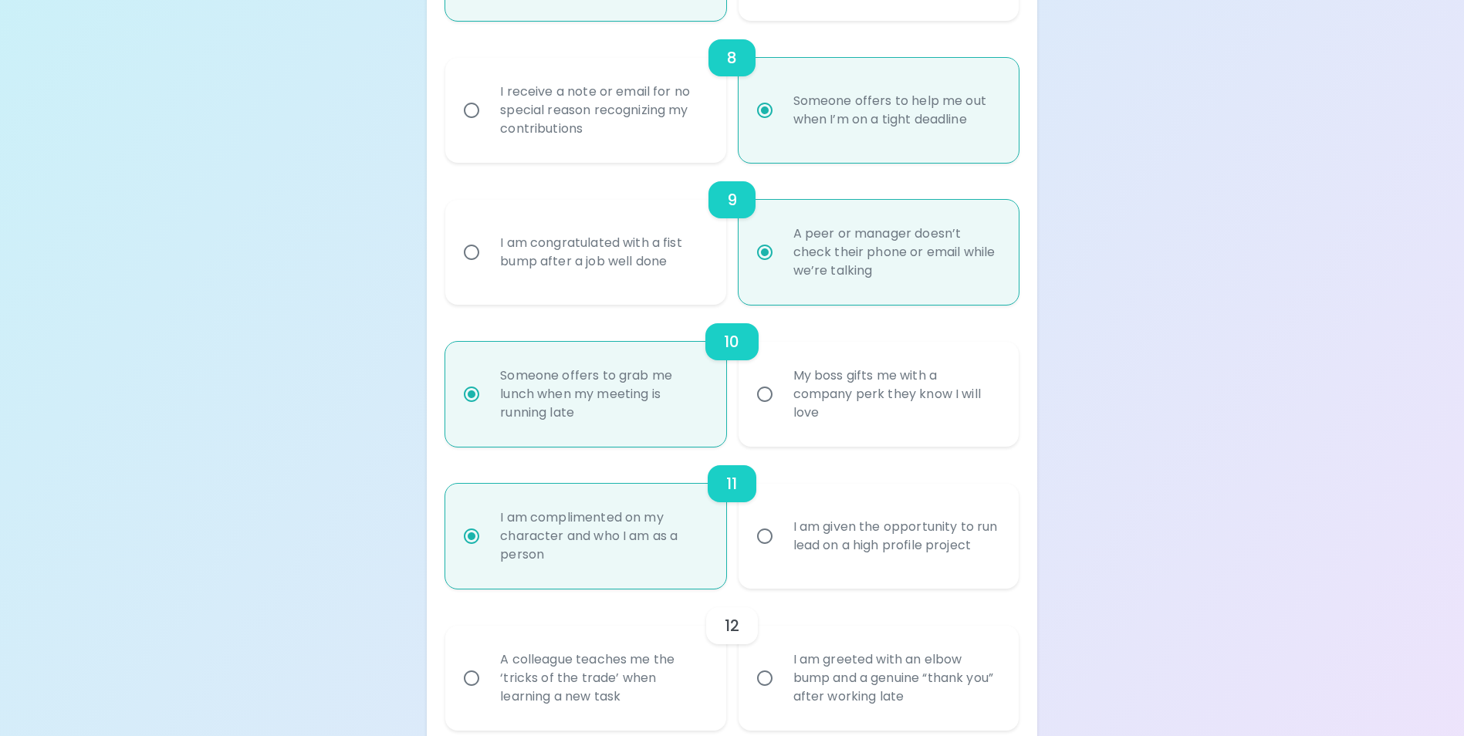
radio input "false"
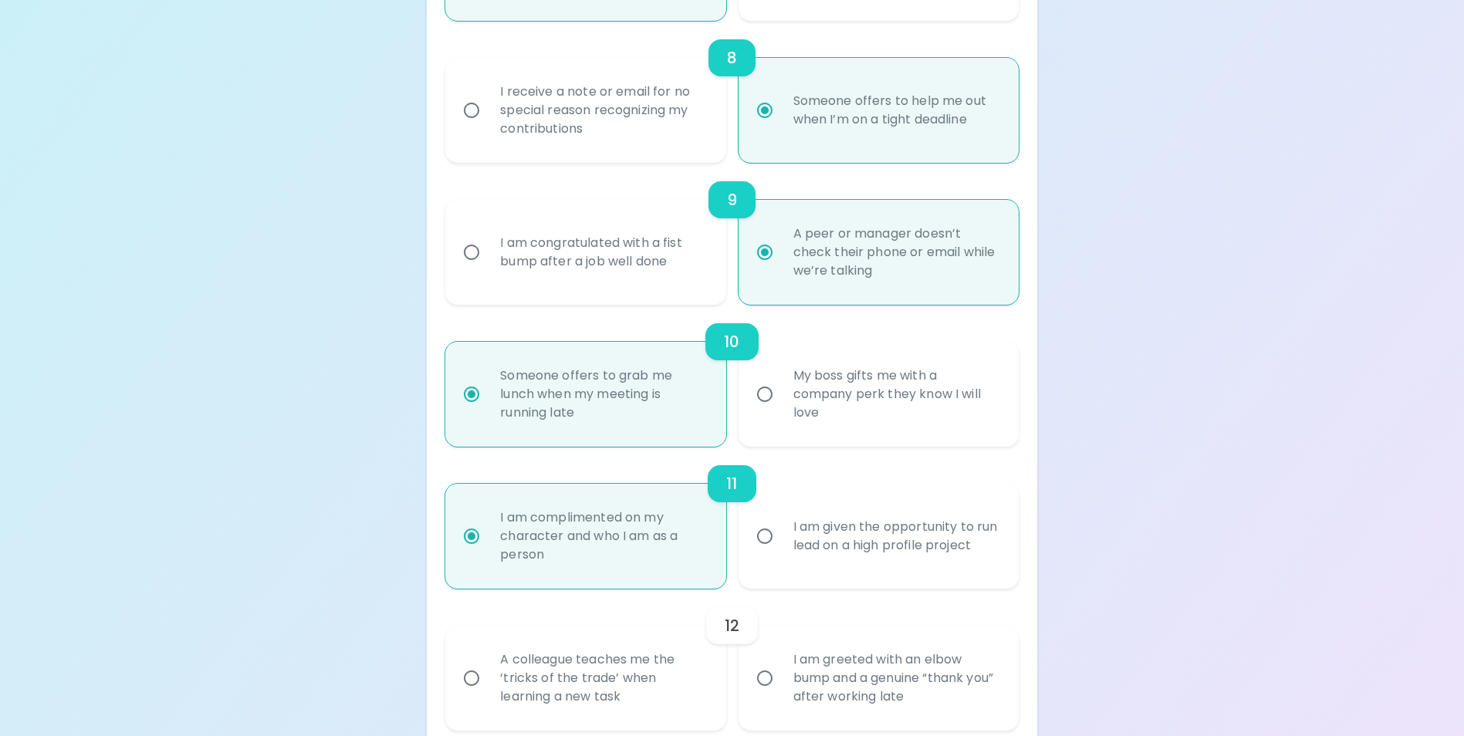
radio input "false"
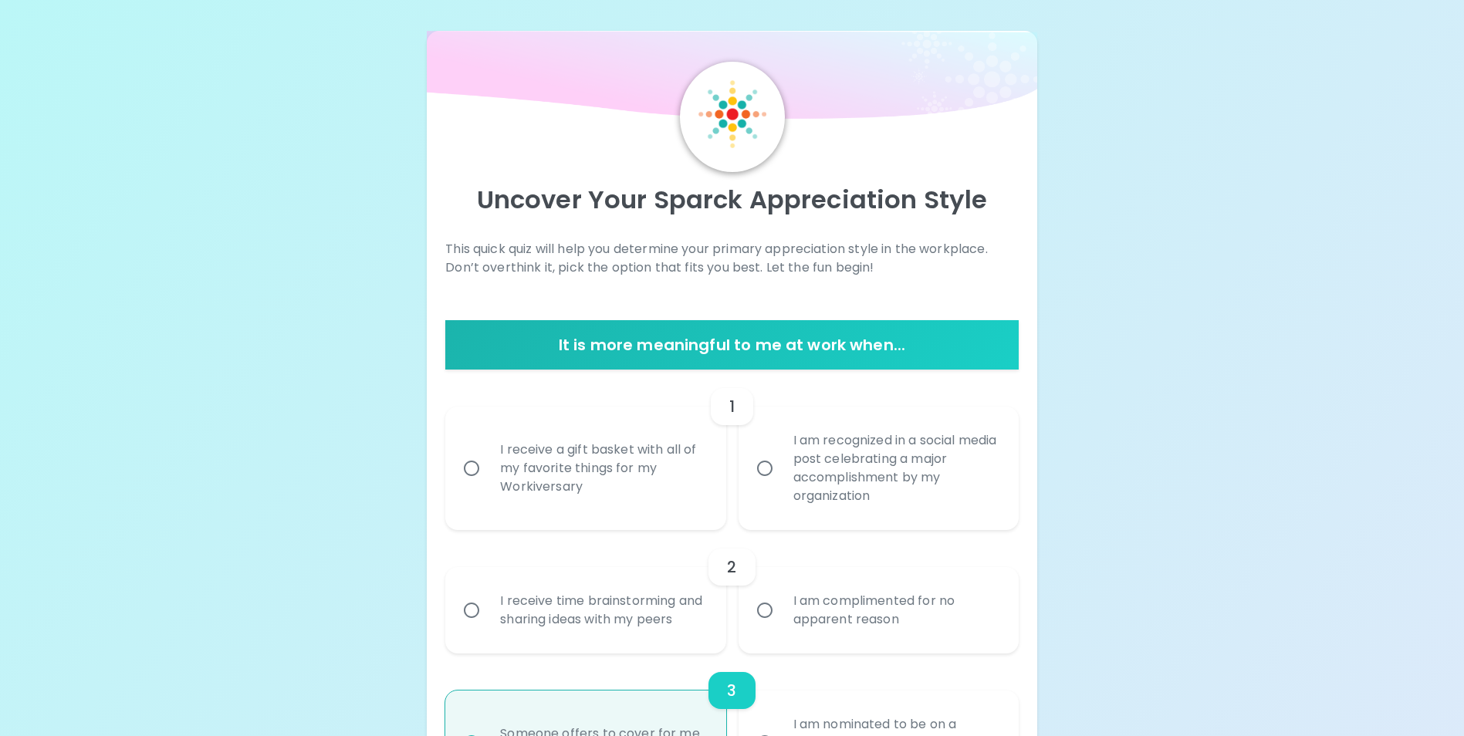
scroll to position [154, 0]
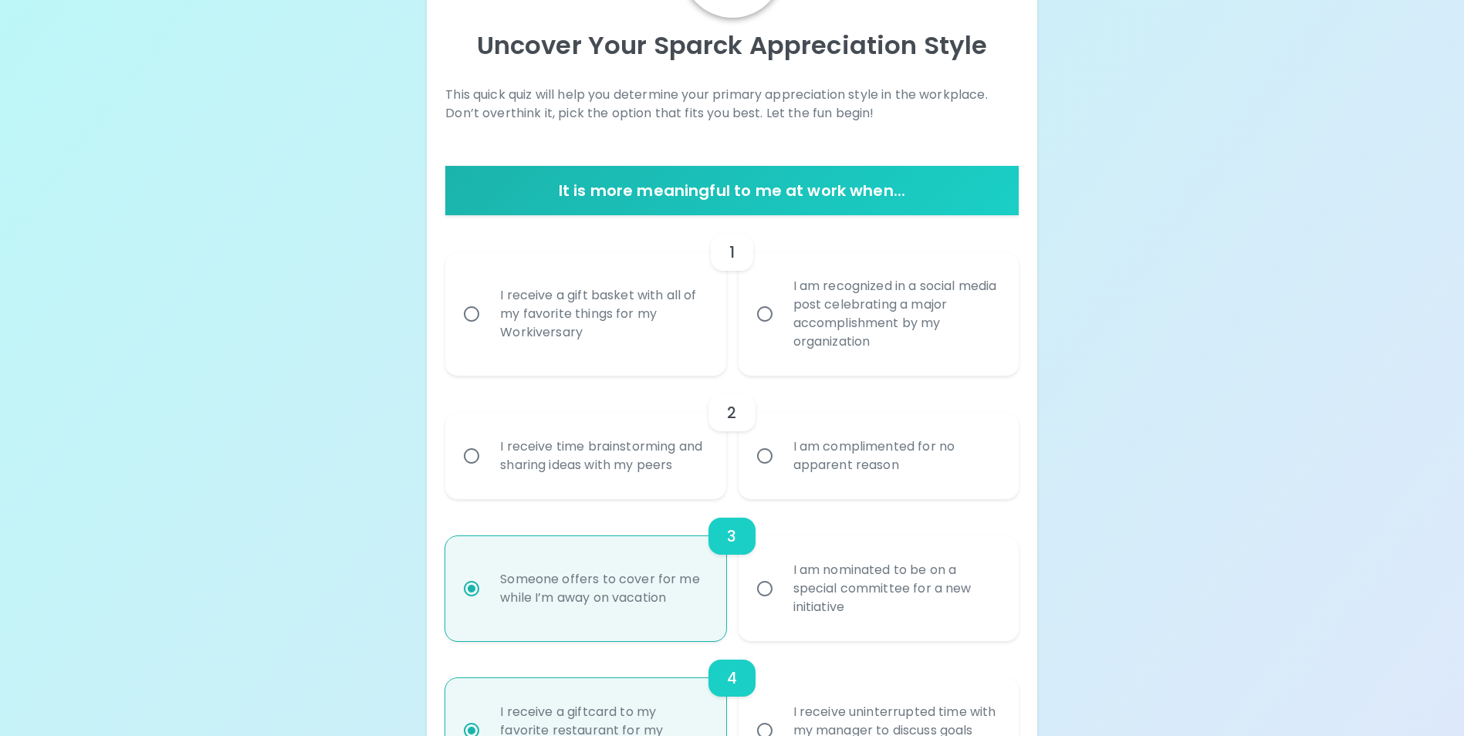
radio input "true"
click at [850, 333] on div "I am recognized in a social media post celebrating a major accomplishment by my…" at bounding box center [895, 314] width 229 height 111
click at [781, 330] on input "I am recognized in a social media post celebrating a major accomplishment by my…" at bounding box center [765, 314] width 32 height 32
radio input "false"
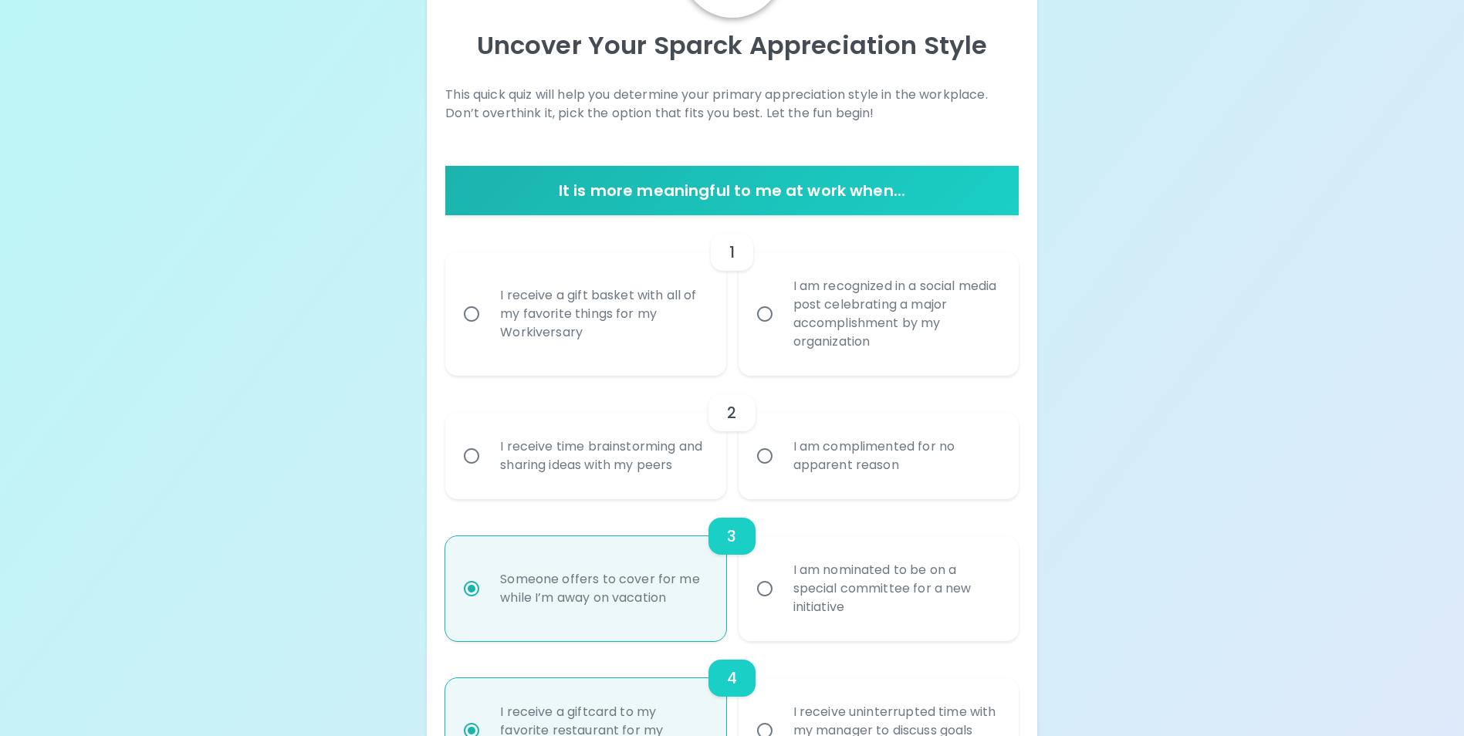
radio input "false"
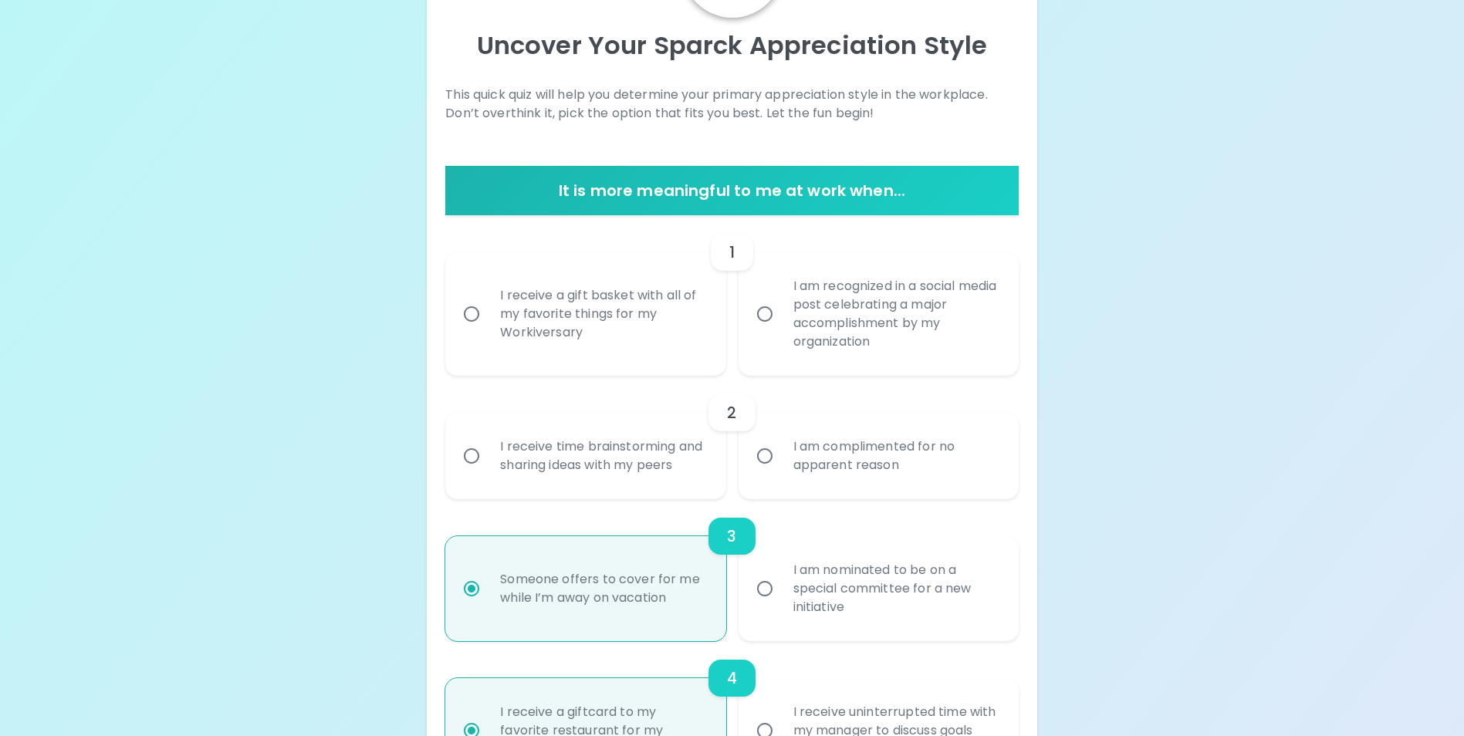
radio input "false"
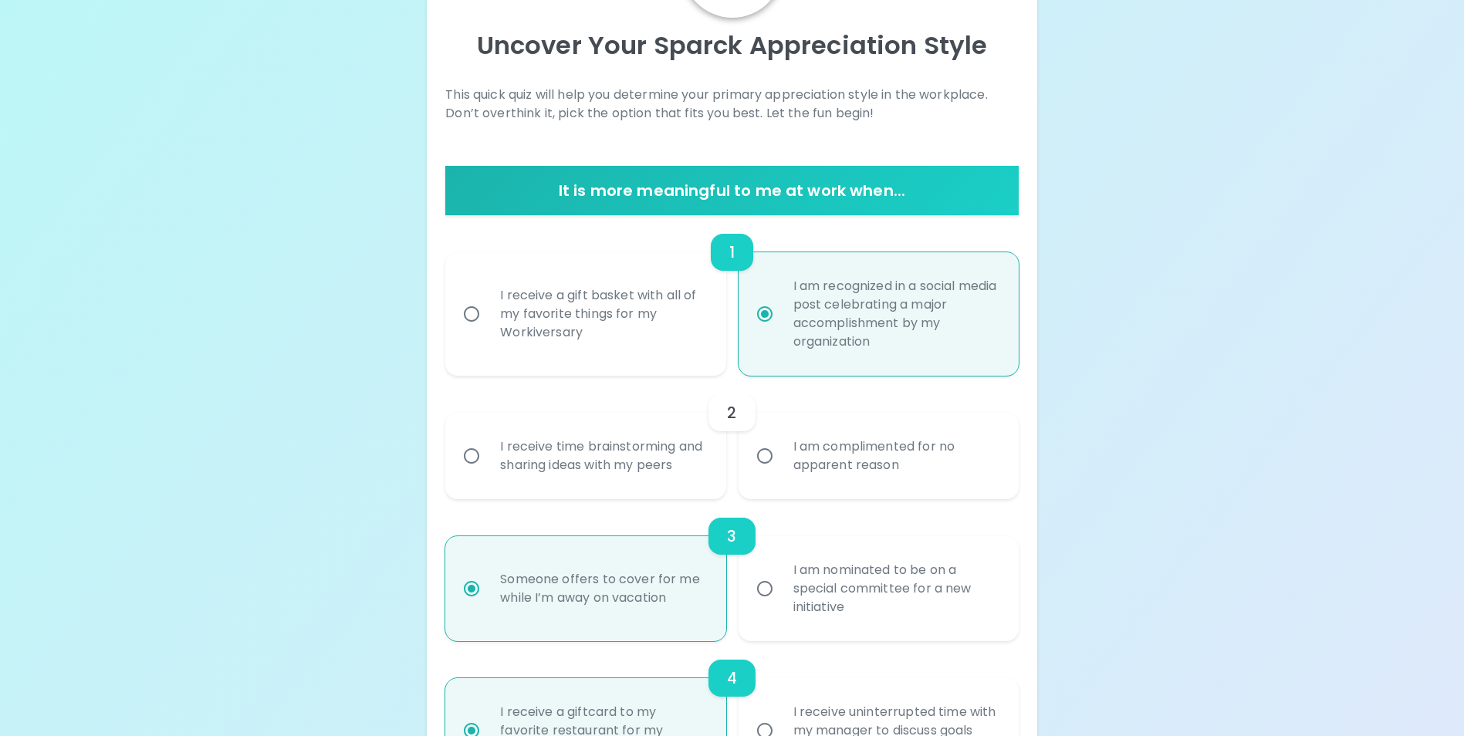
scroll to position [278, 0]
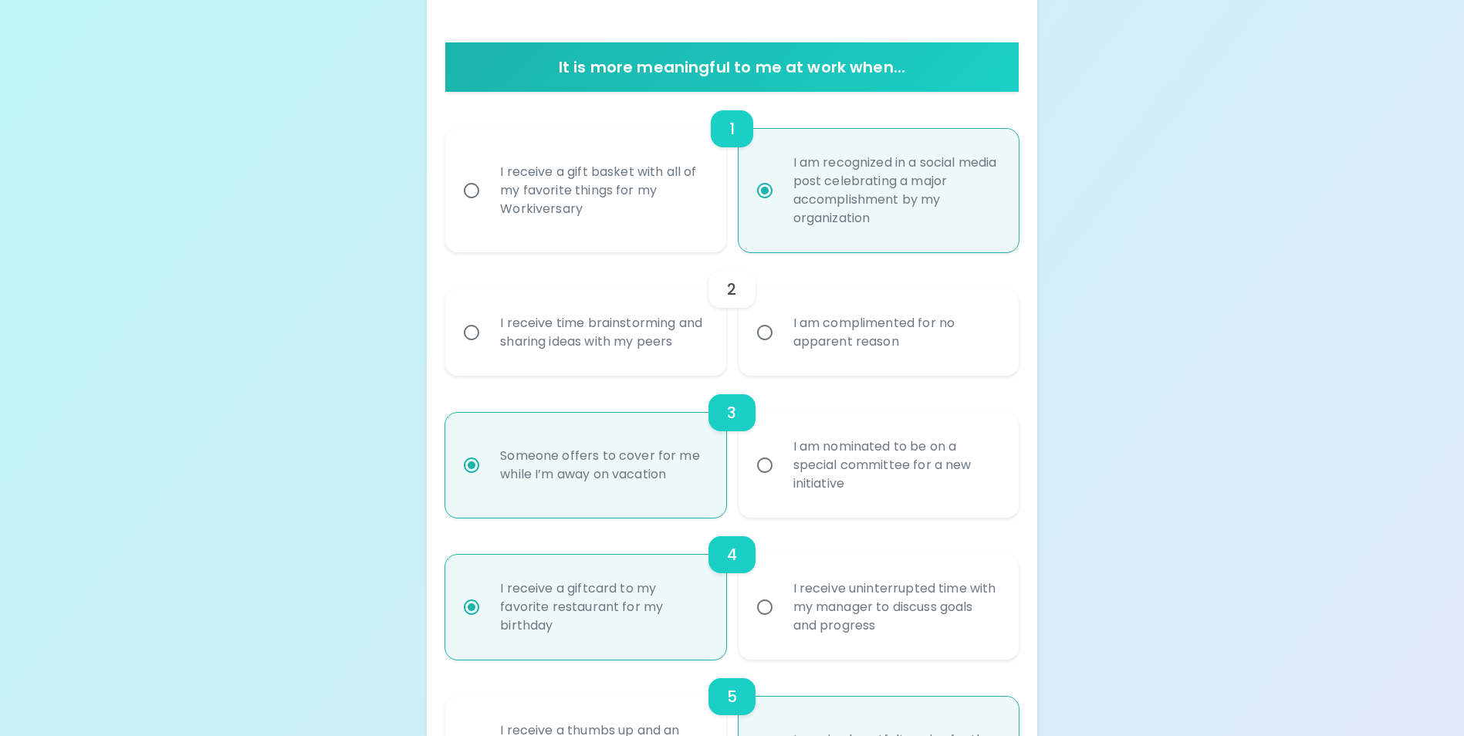
radio input "true"
click at [825, 358] on div "I am complimented for no apparent reason" at bounding box center [895, 333] width 229 height 74
click at [781, 349] on input "I am complimented for no apparent reason" at bounding box center [765, 332] width 32 height 32
radio input "false"
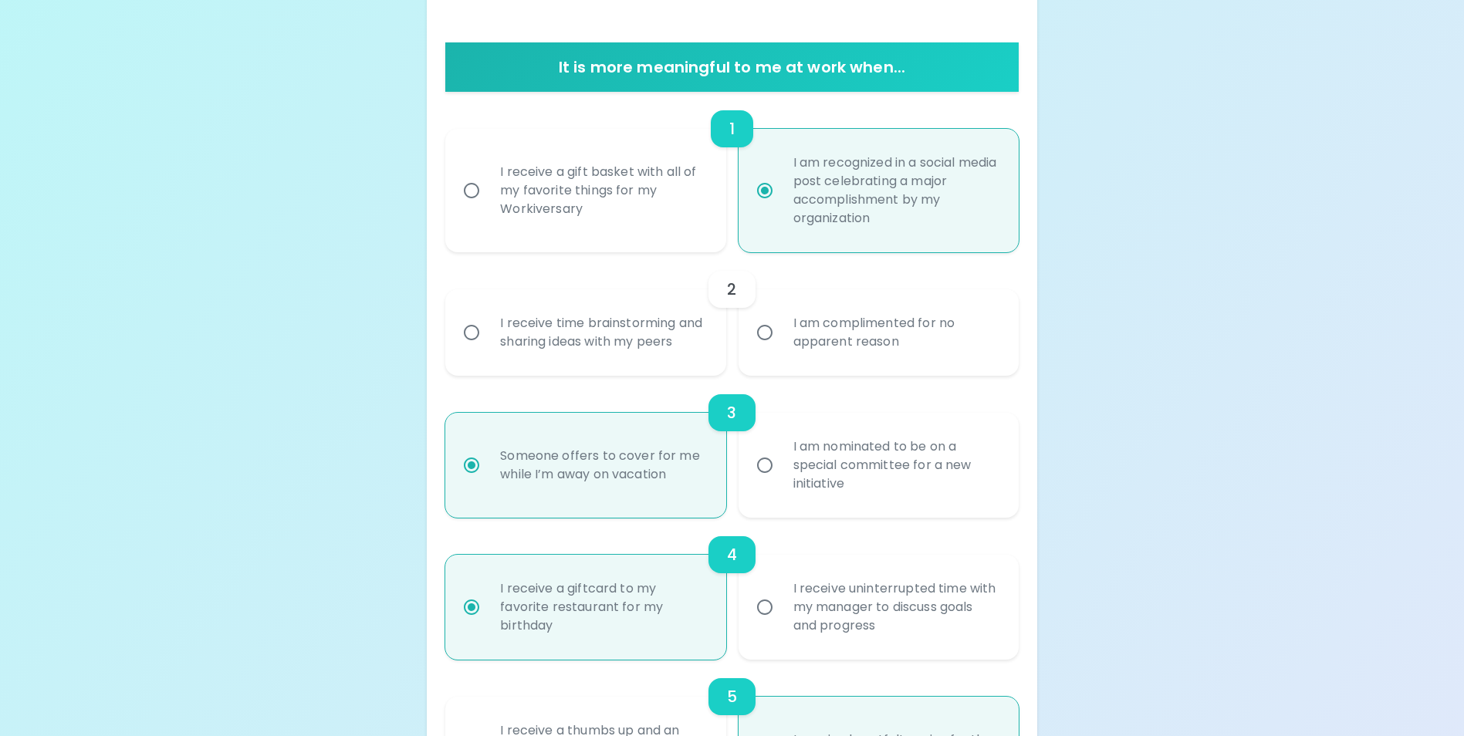
radio input "false"
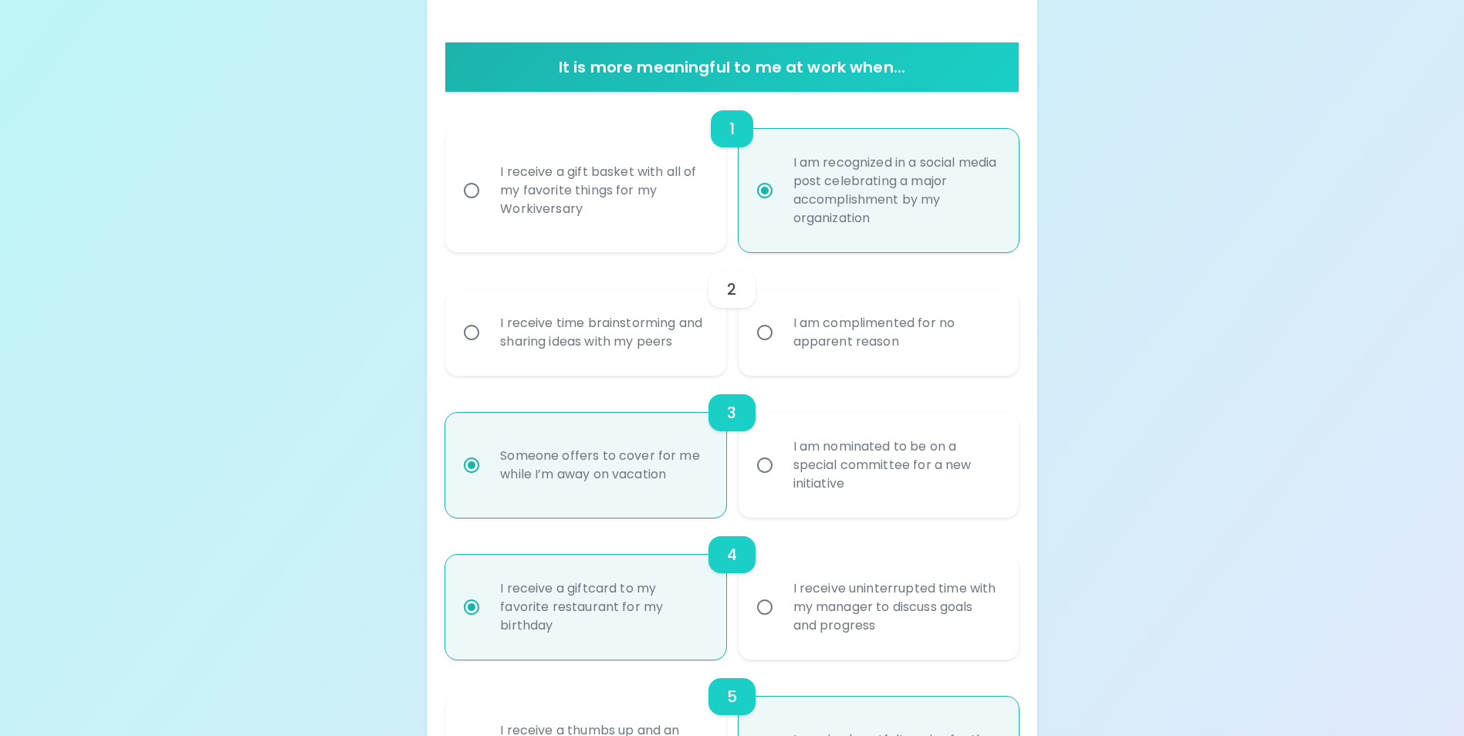
radio input "false"
radio input "true"
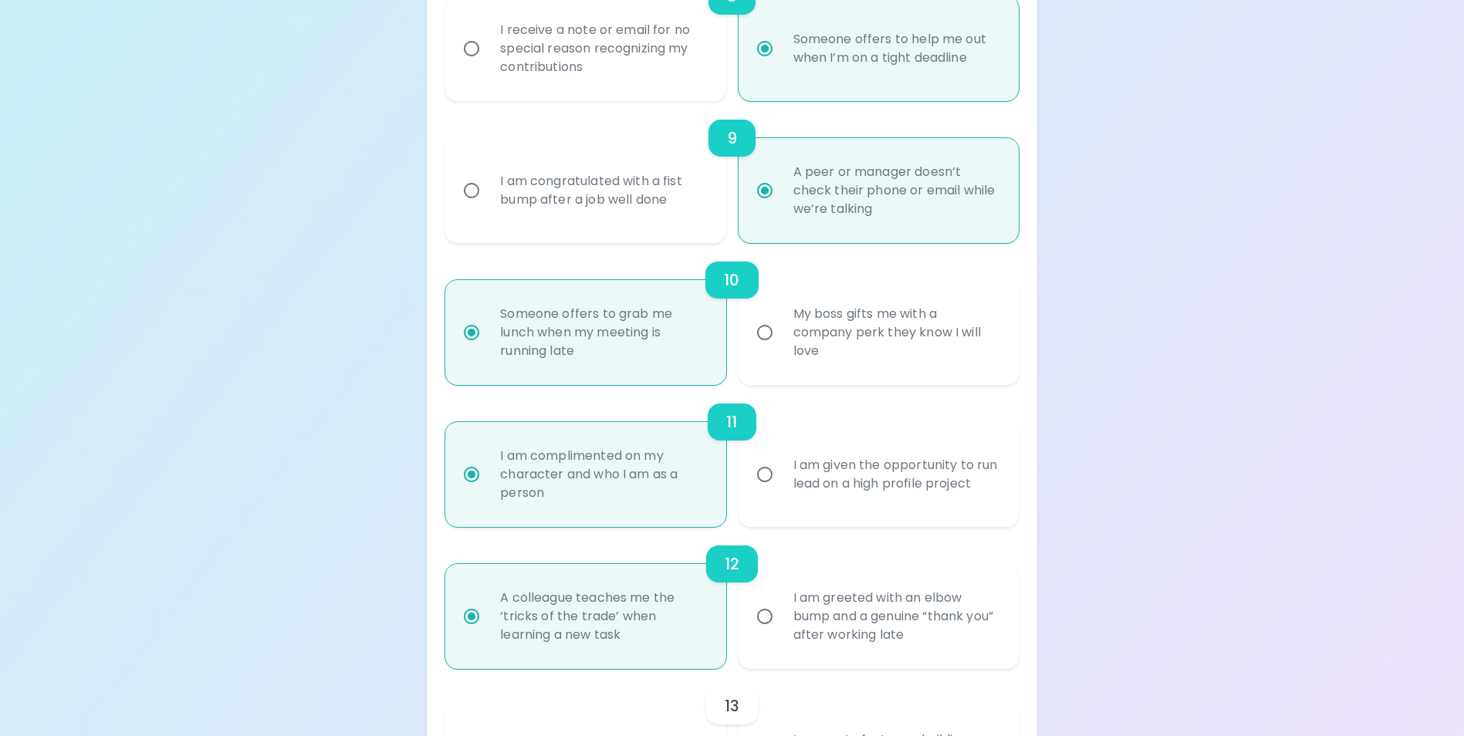
scroll to position [1857, 0]
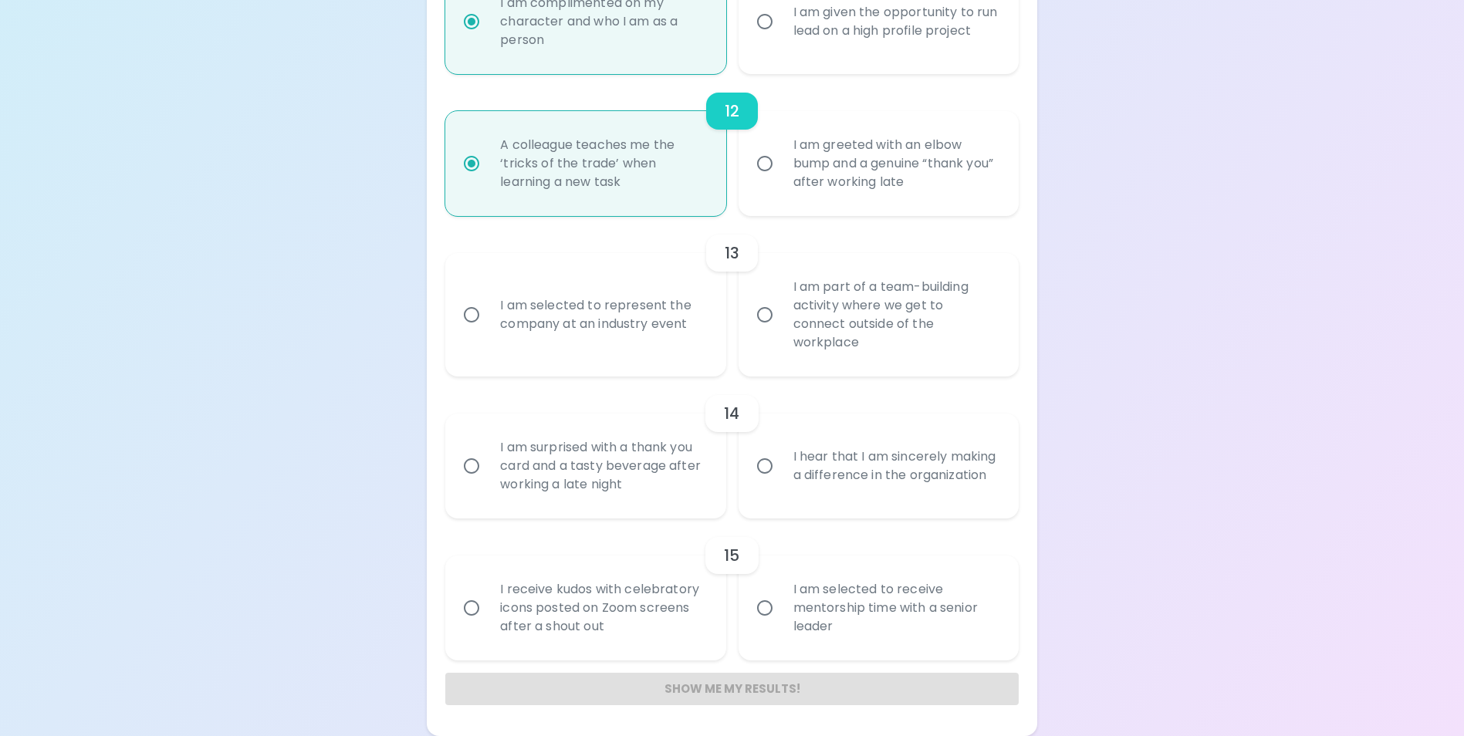
radio input "true"
click at [839, 352] on div "I am part of a team-building activity where we get to connect outside of the wo…" at bounding box center [895, 314] width 229 height 111
click at [781, 331] on input "I am part of a team-building activity where we get to connect outside of the wo…" at bounding box center [765, 315] width 32 height 32
radio input "false"
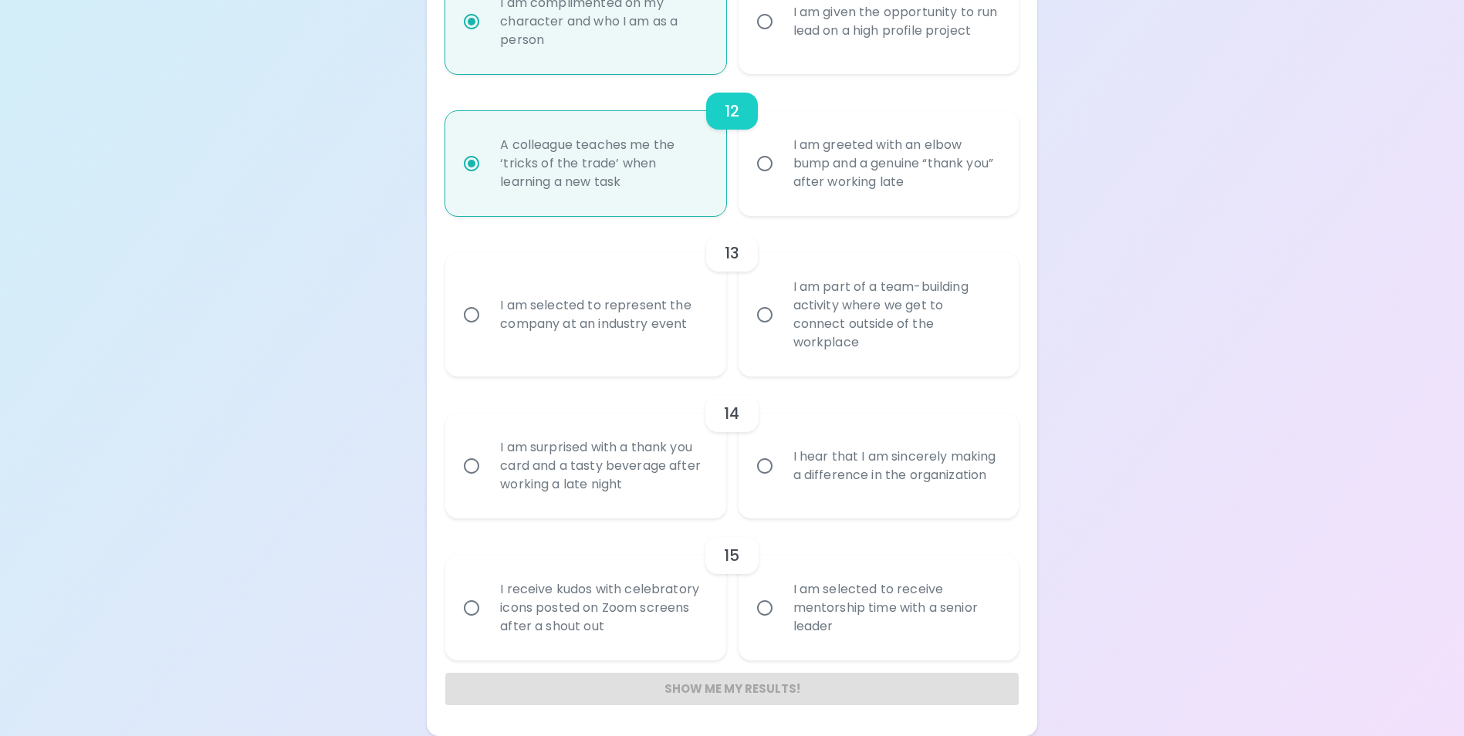
radio input "false"
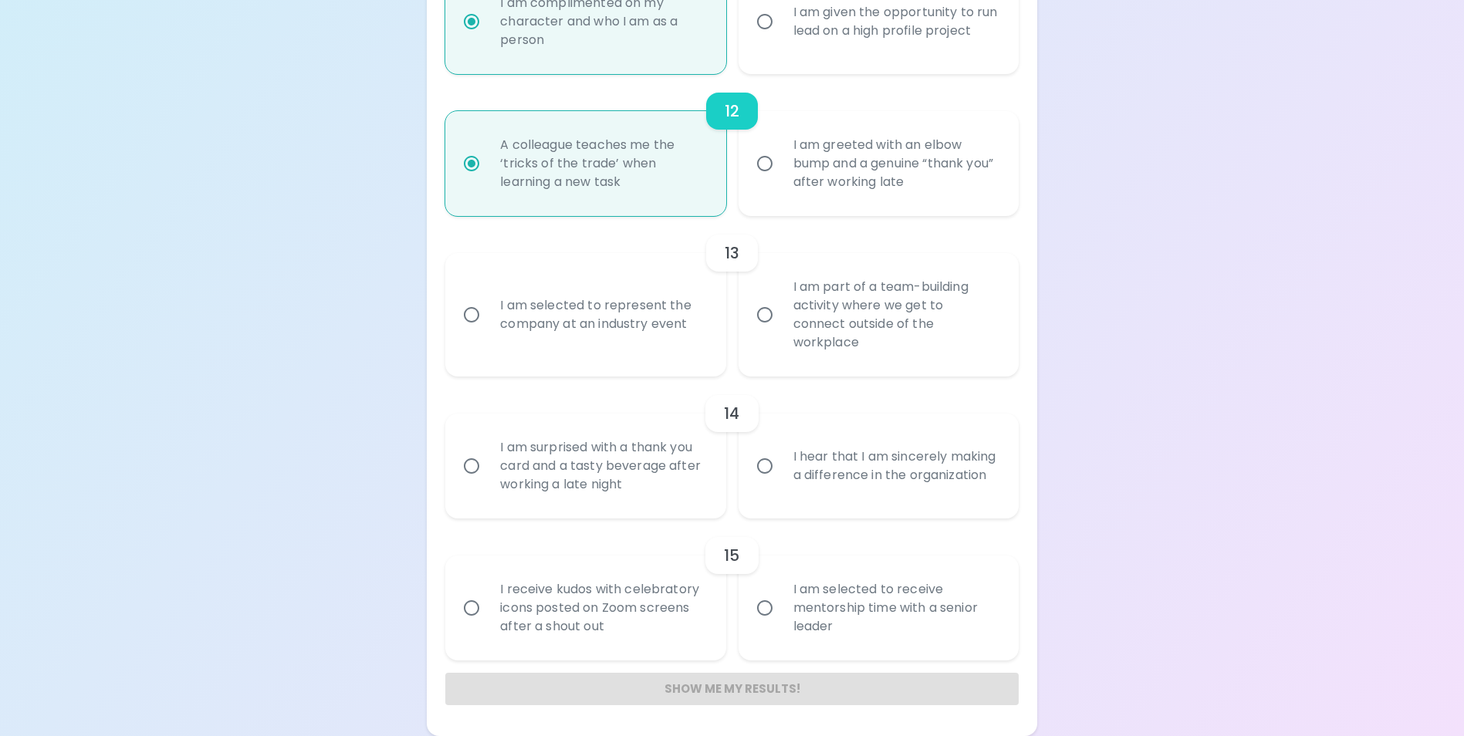
radio input "false"
radio input "true"
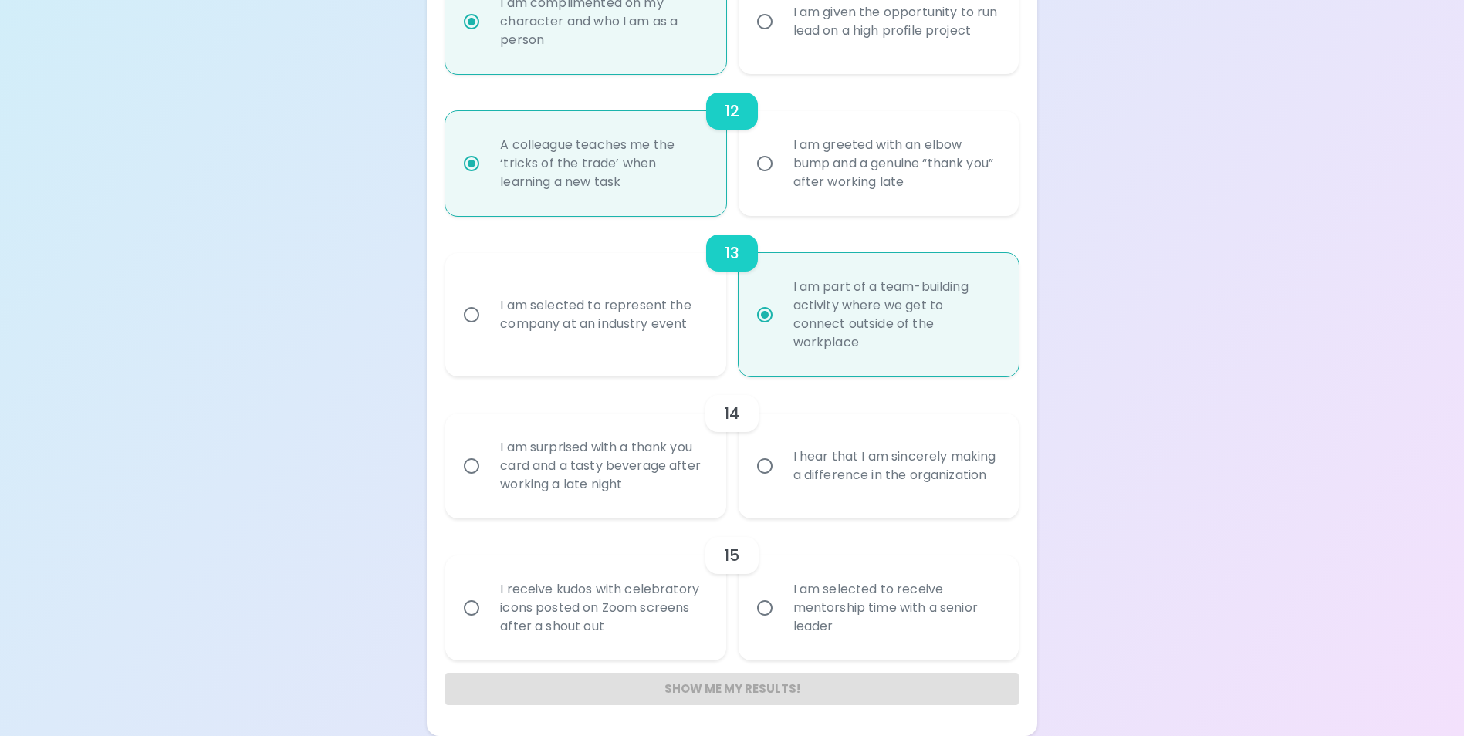
radio input "true"
click at [862, 450] on div "I hear that I am sincerely making a difference in the organization" at bounding box center [895, 466] width 229 height 74
click at [781, 450] on input "I hear that I am sincerely making a difference in the organization" at bounding box center [765, 466] width 32 height 32
radio input "false"
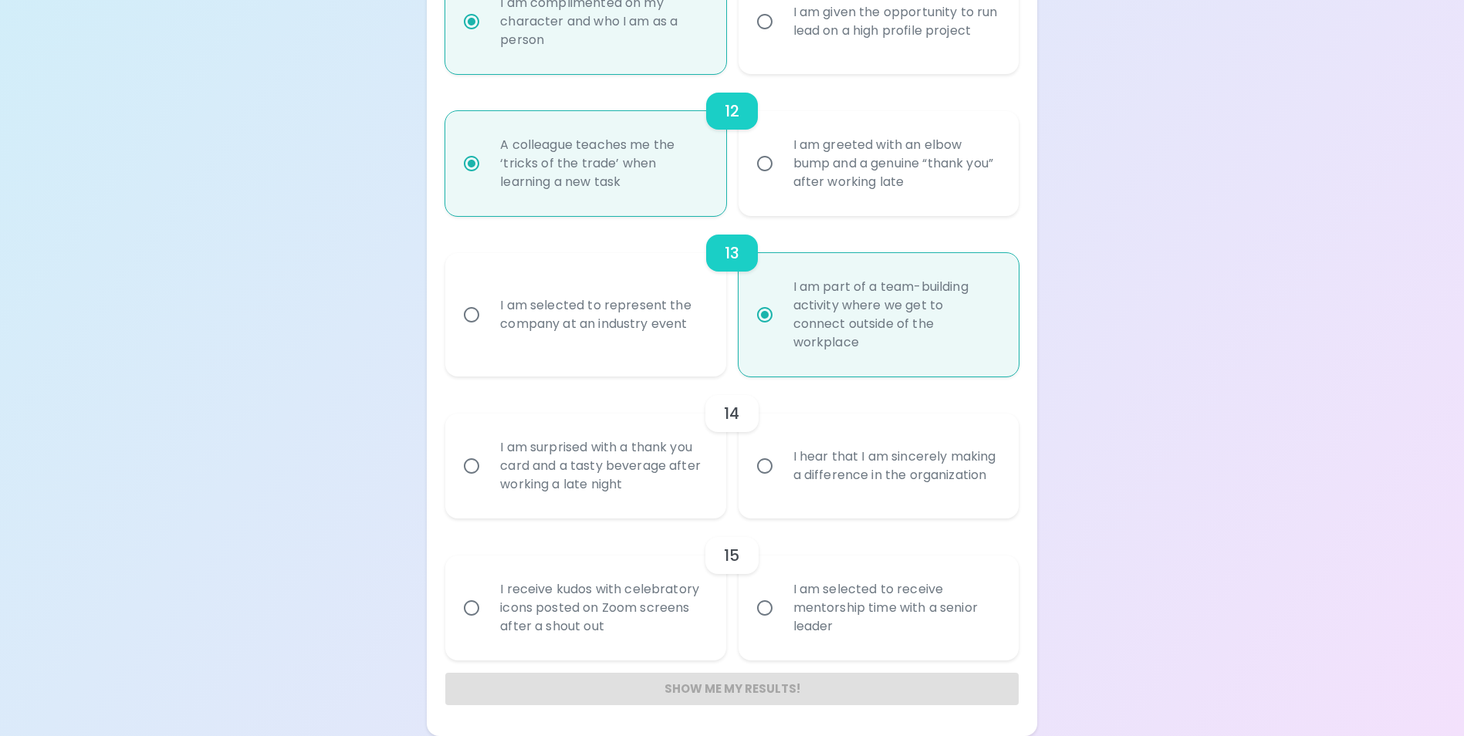
radio input "false"
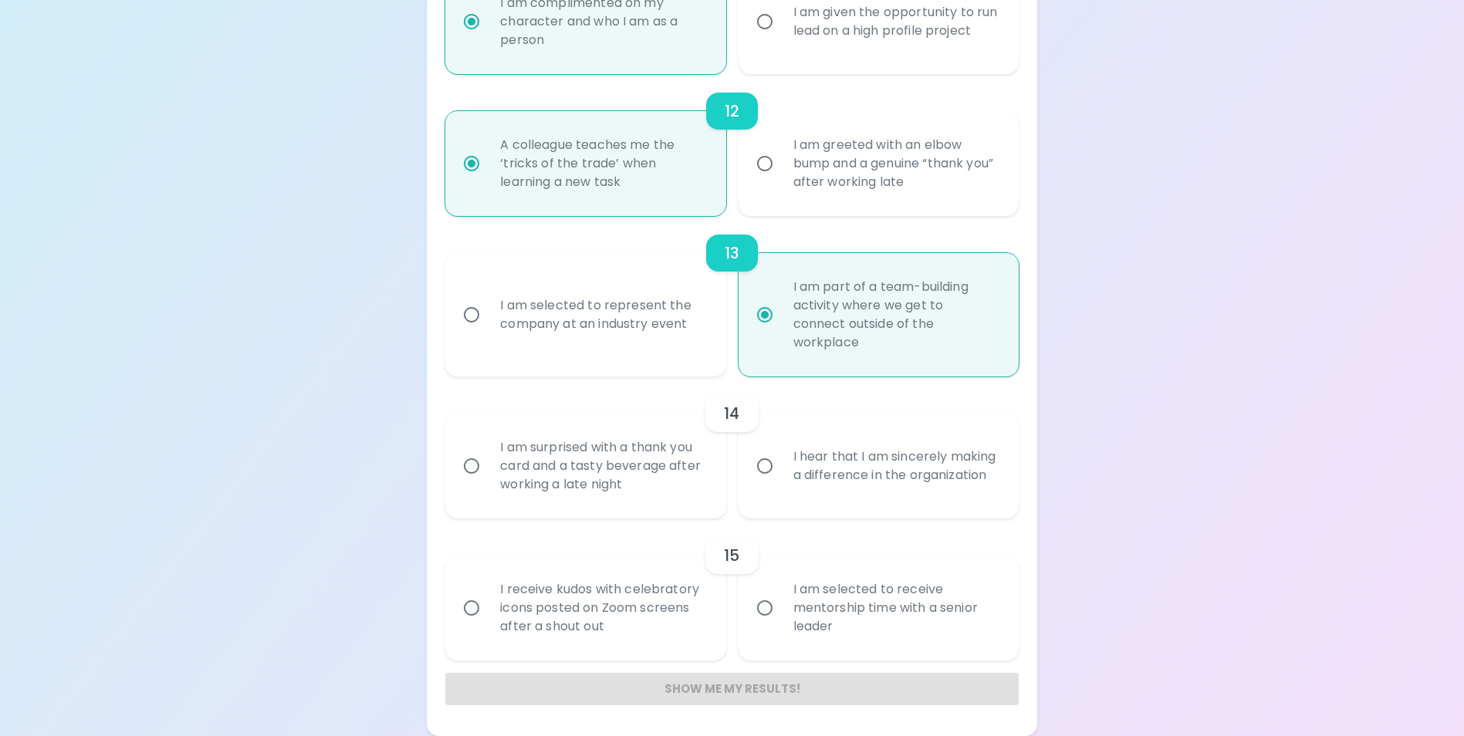
radio input "false"
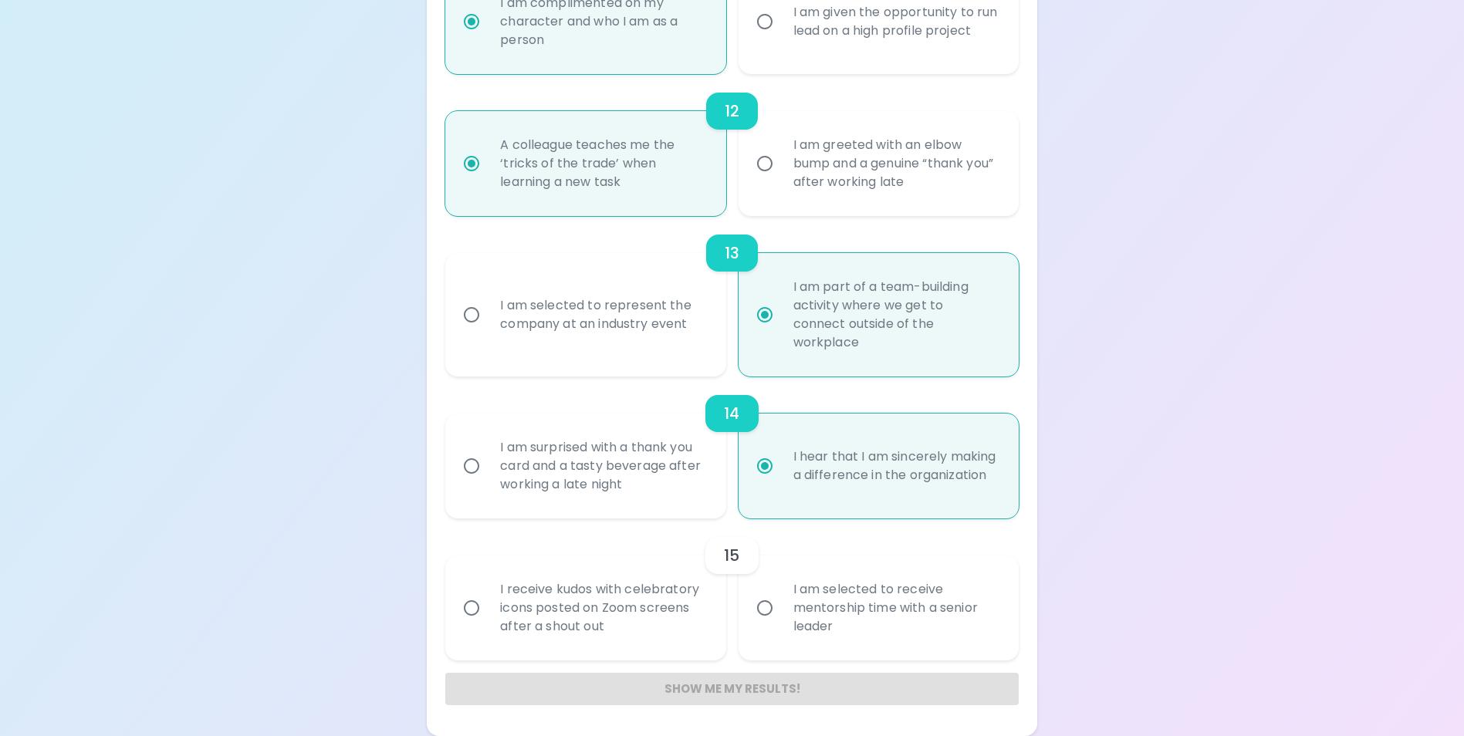
radio input "true"
click at [816, 634] on div "I am selected to receive mentorship time with a senior leader" at bounding box center [895, 608] width 229 height 93
click at [781, 624] on input "I am selected to receive mentorship time with a senior leader" at bounding box center [765, 608] width 32 height 32
radio input "false"
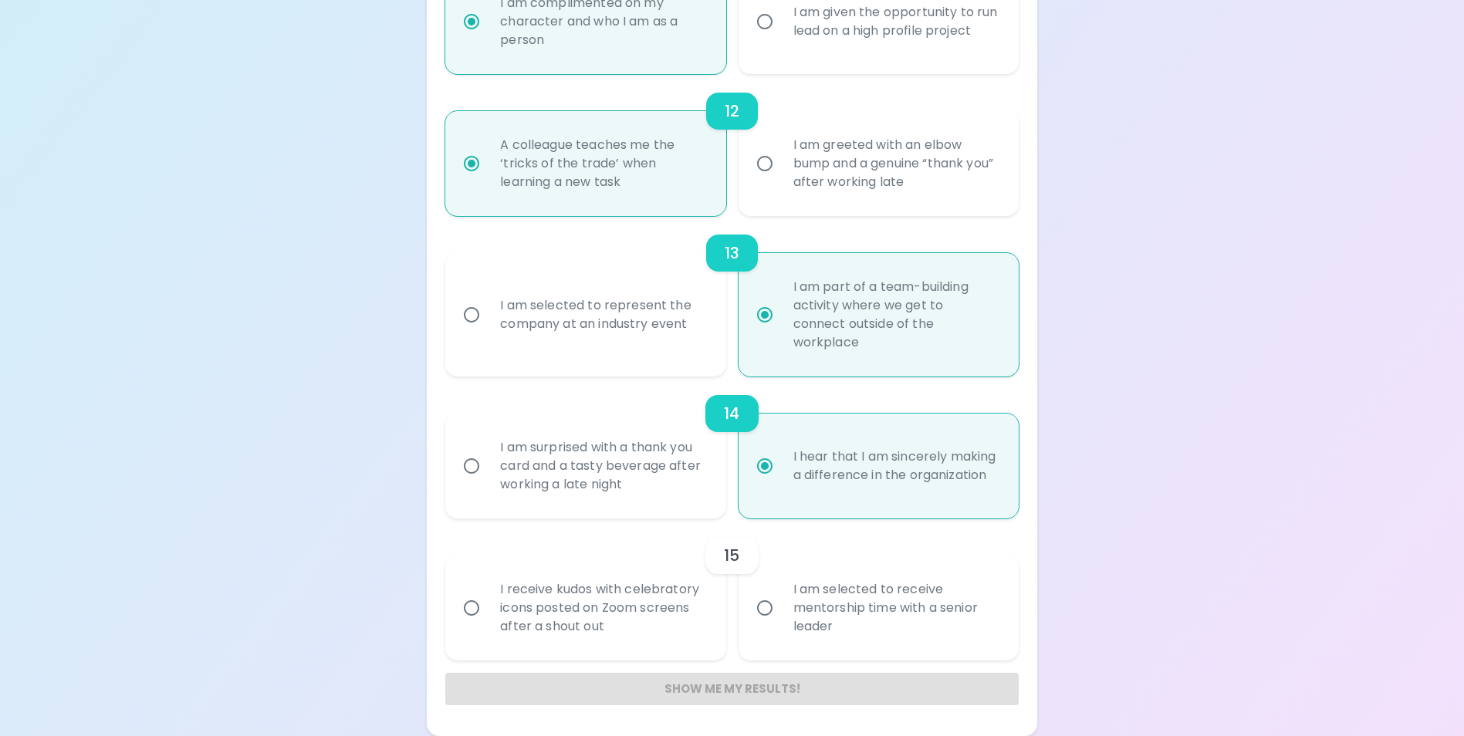
radio input "false"
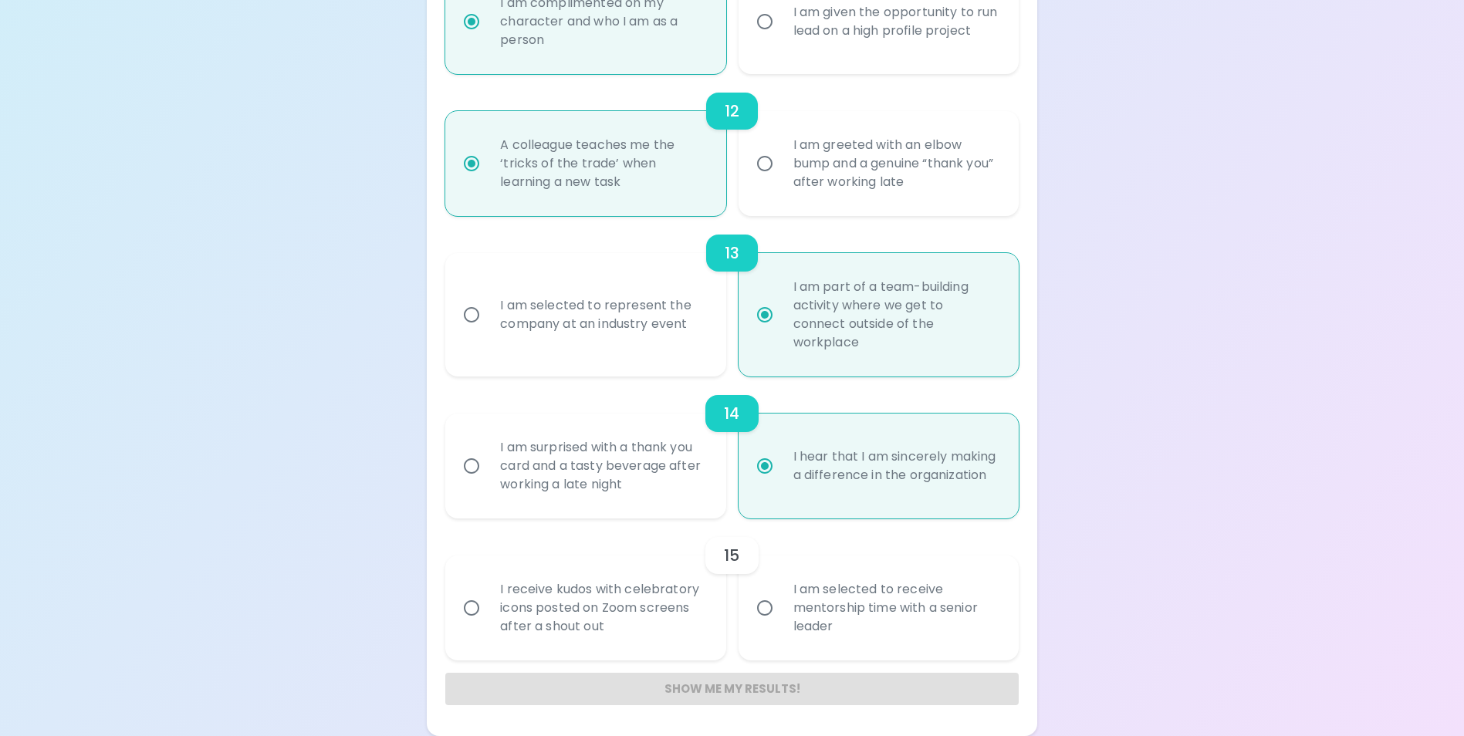
radio input "false"
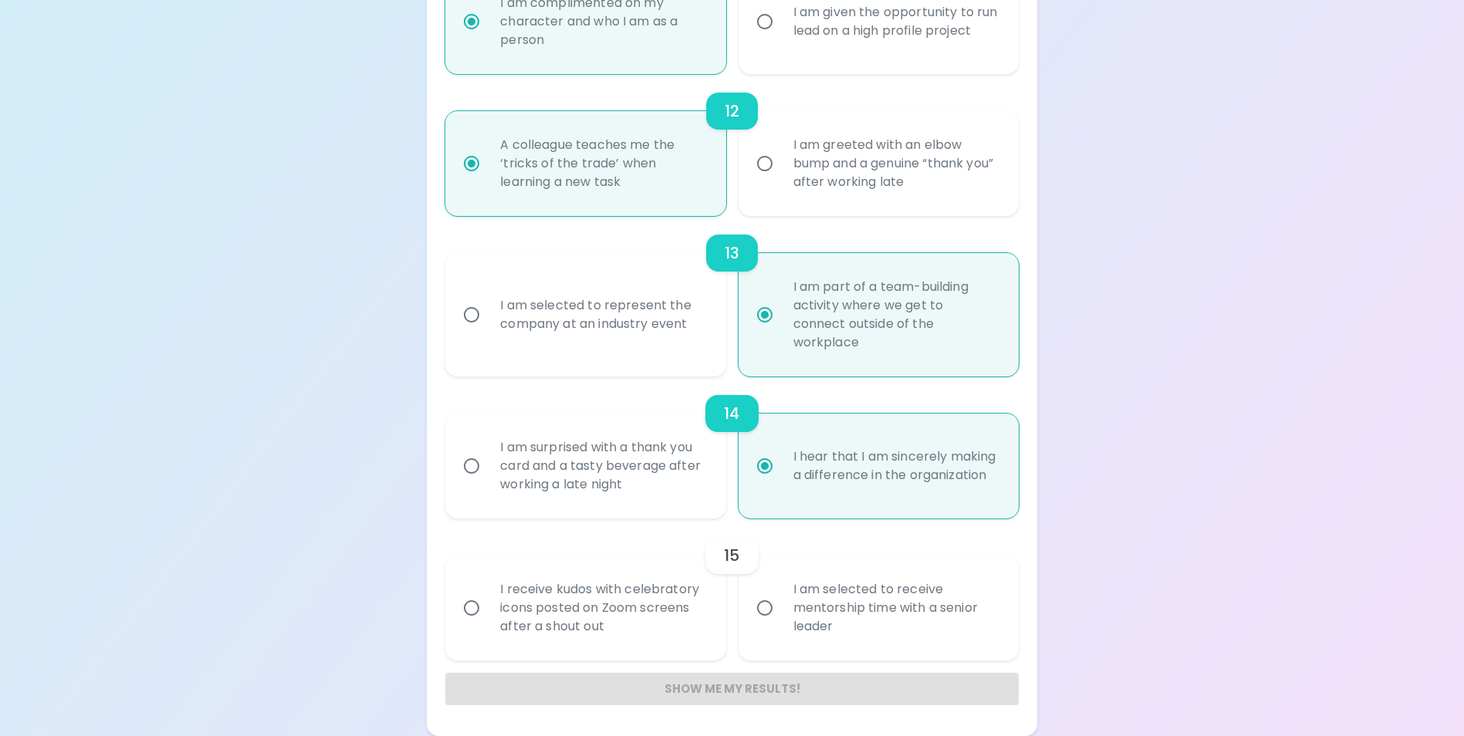
radio input "false"
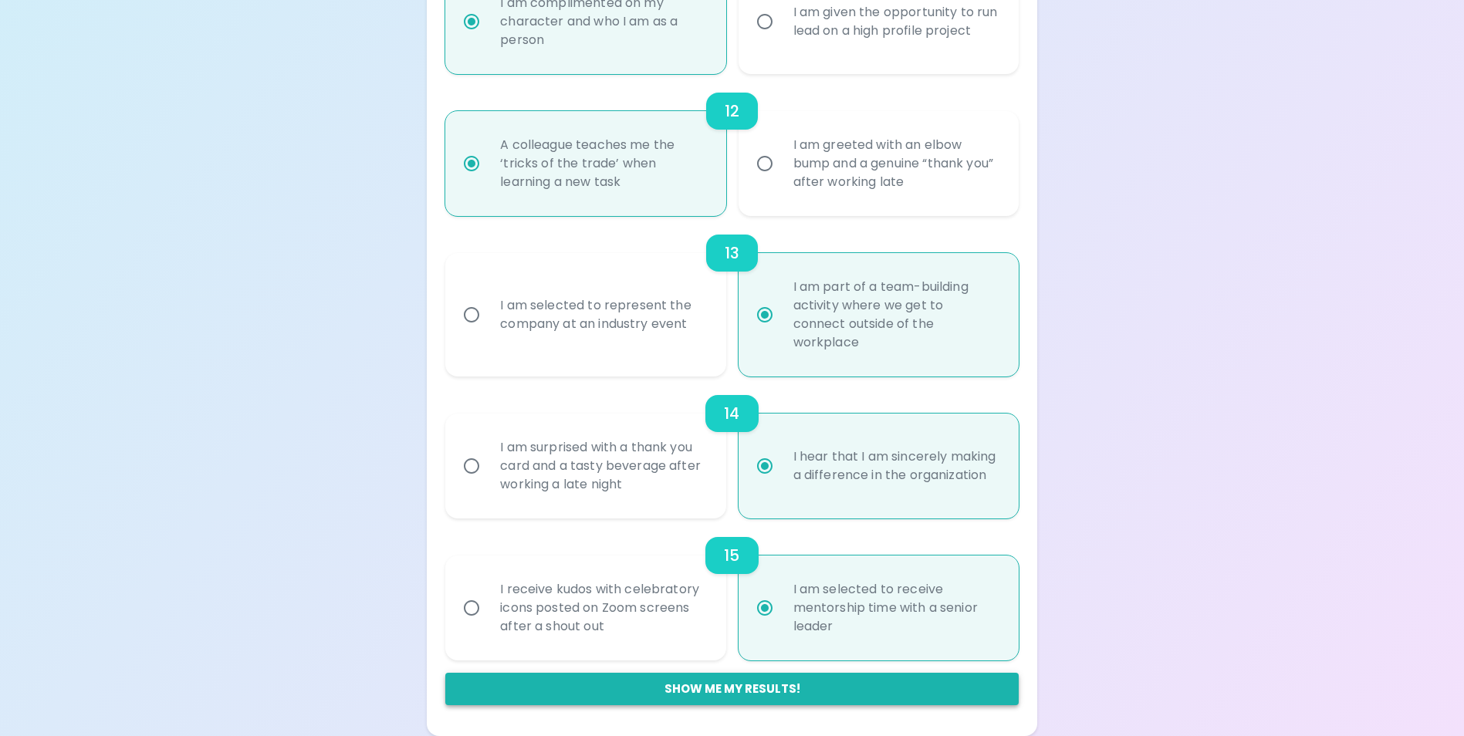
radio input "true"
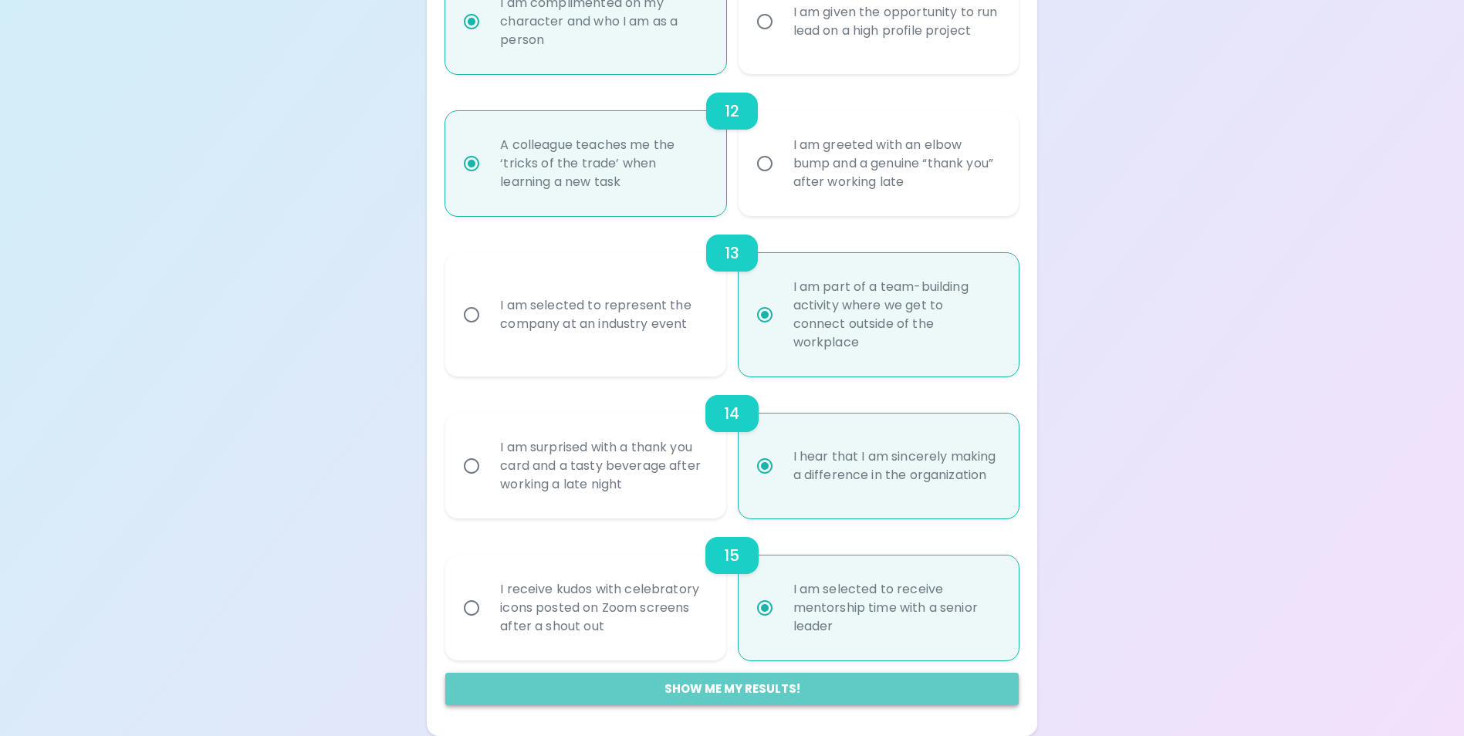
click at [722, 695] on button "Show me my results!" at bounding box center [731, 689] width 573 height 32
radio input "false"
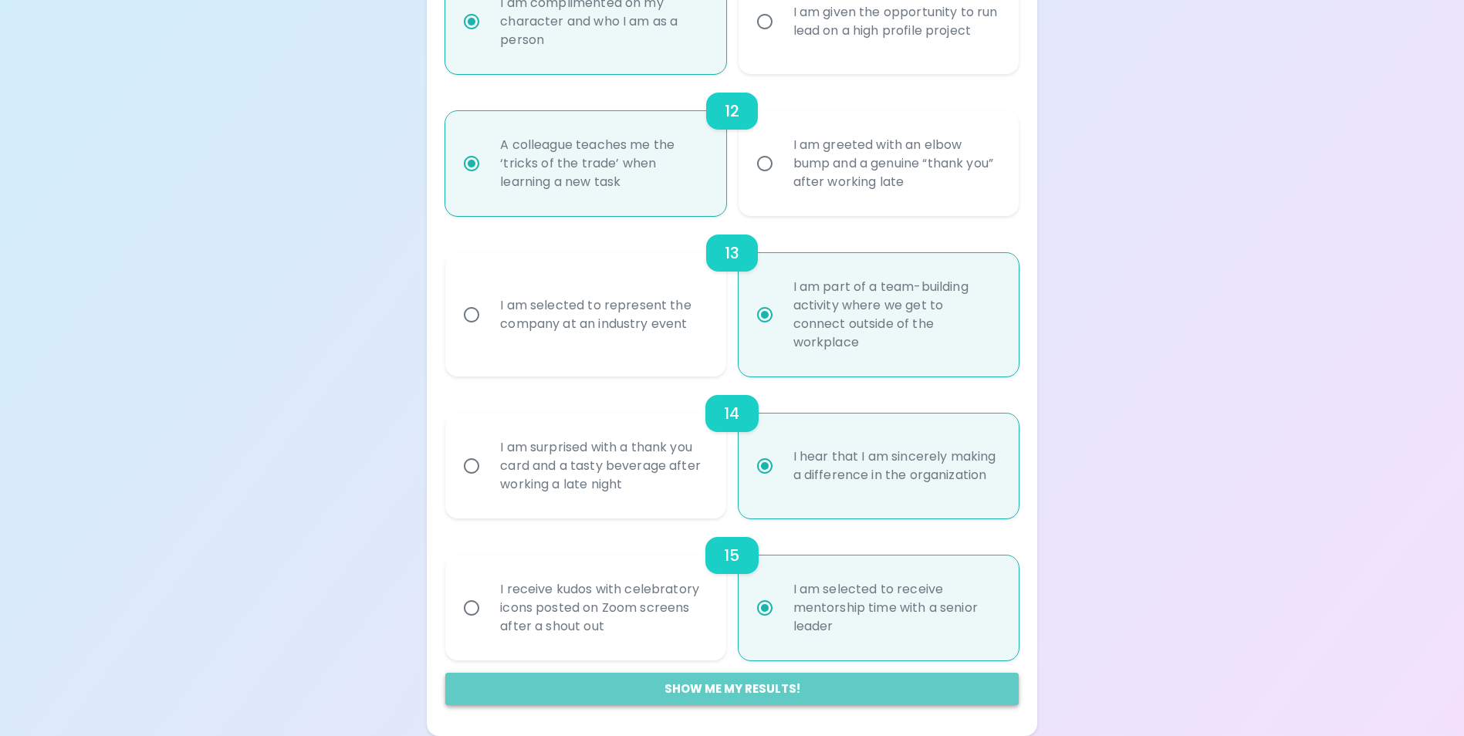
radio input "false"
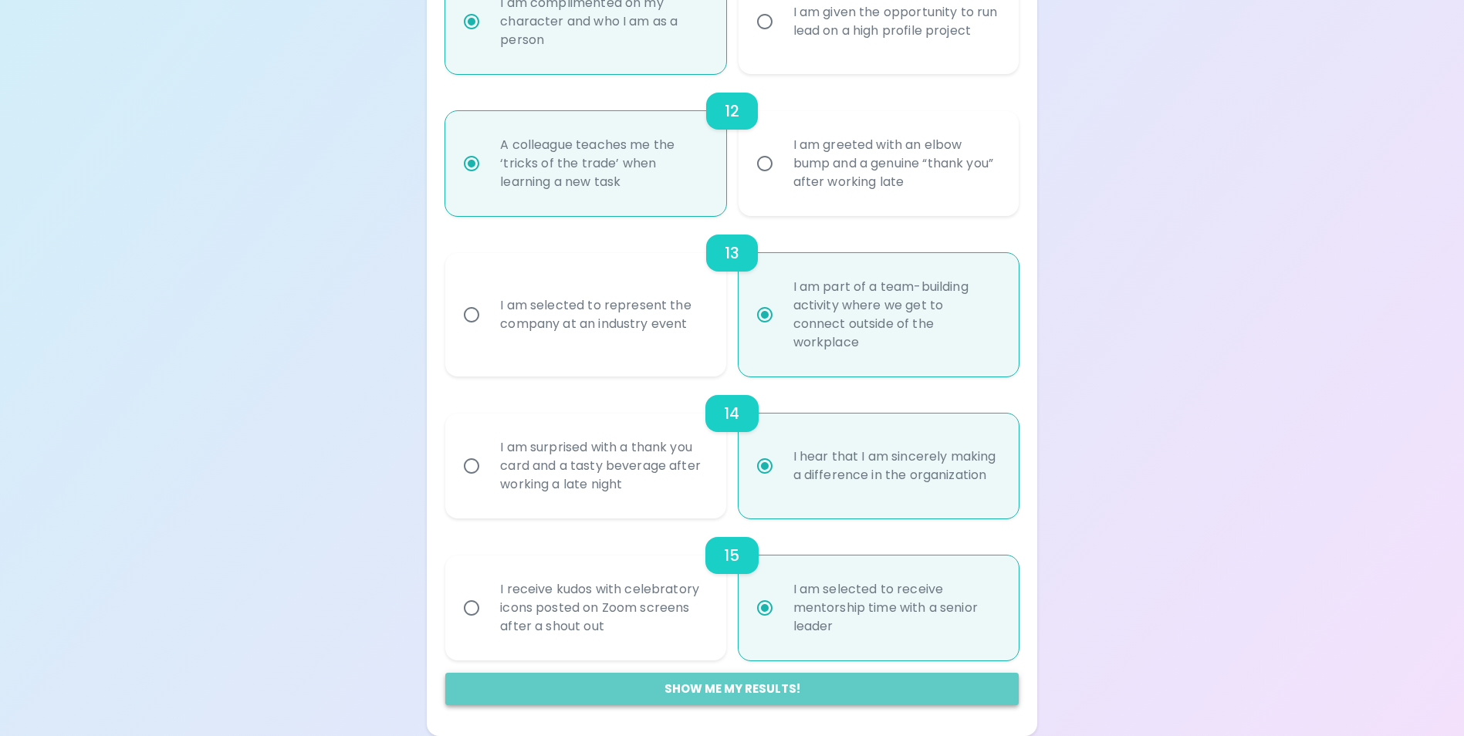
radio input "false"
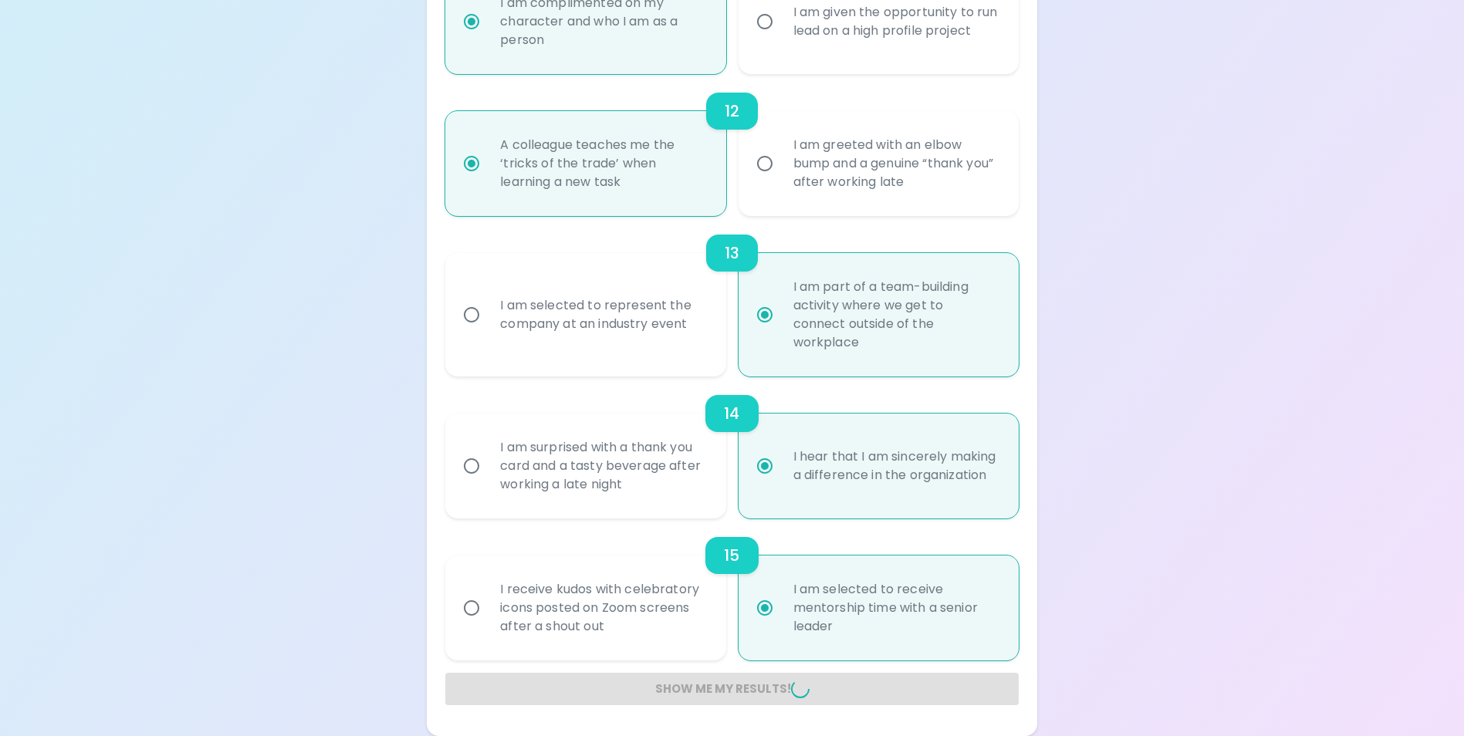
radio input "false"
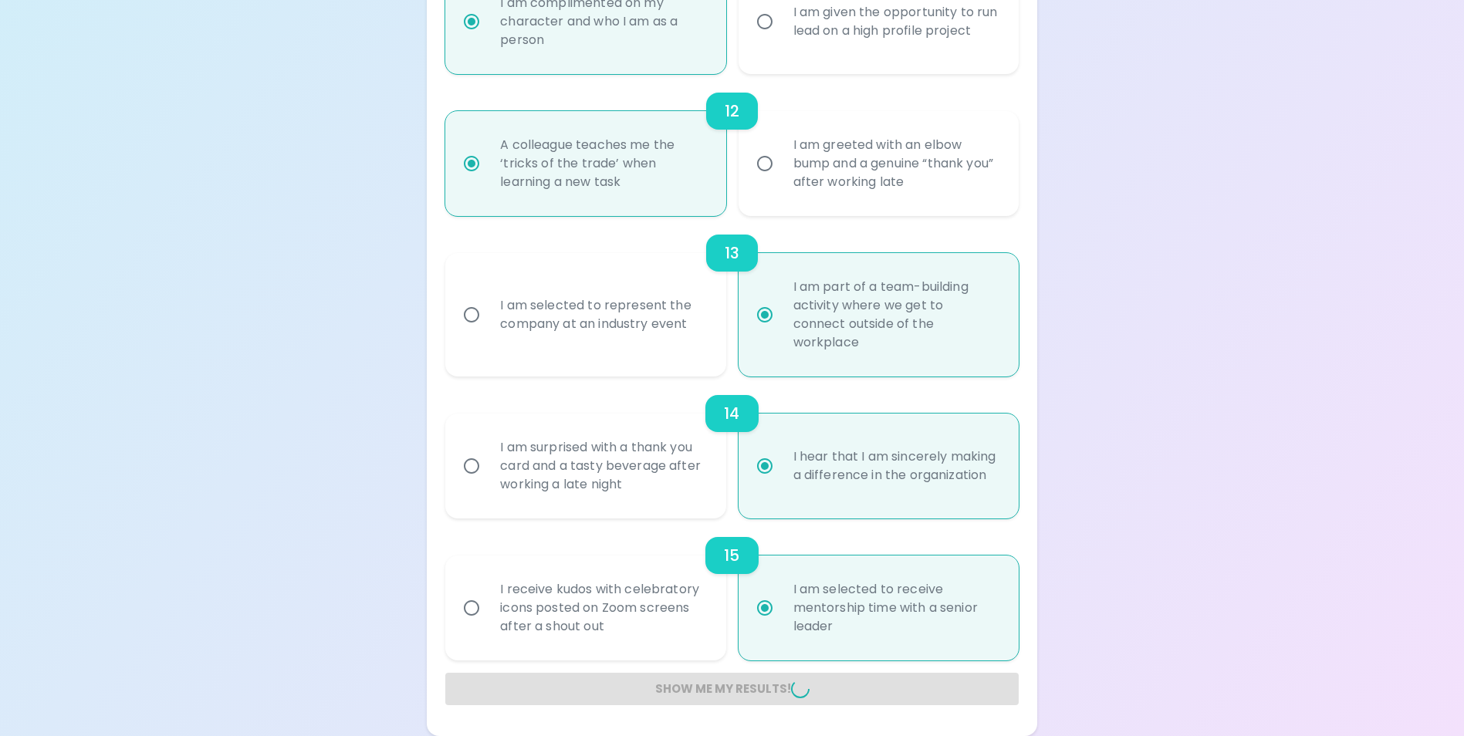
radio input "false"
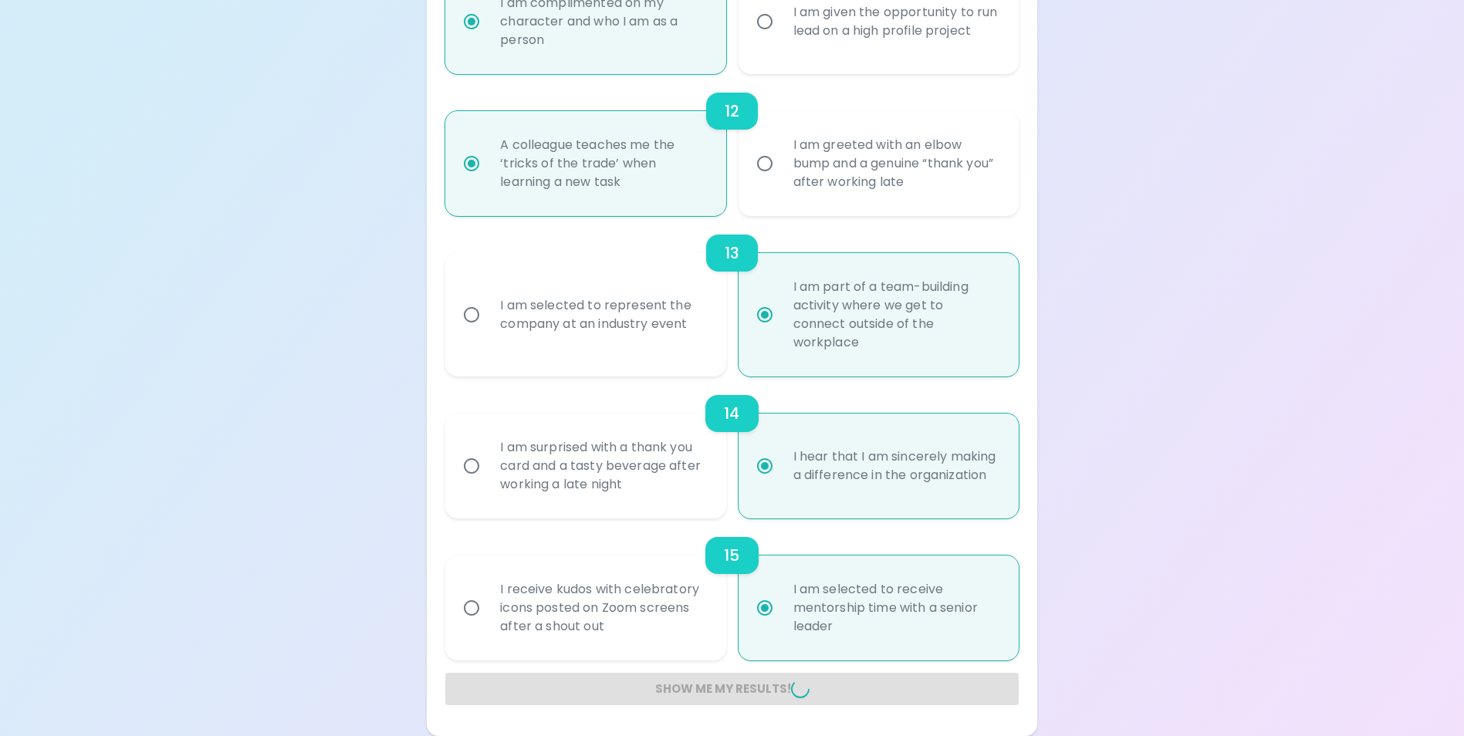
radio input "false"
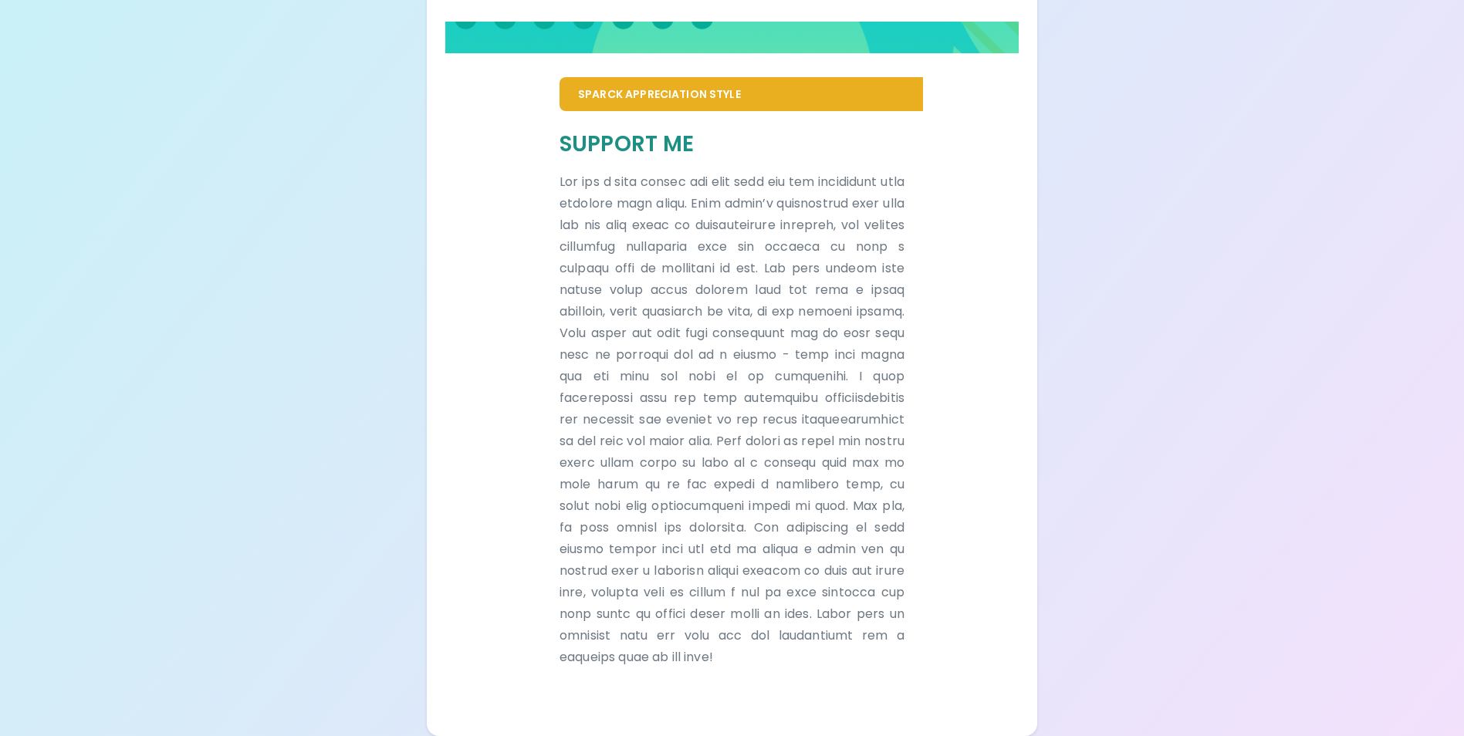
scroll to position [963, 0]
